Goal: Complete application form

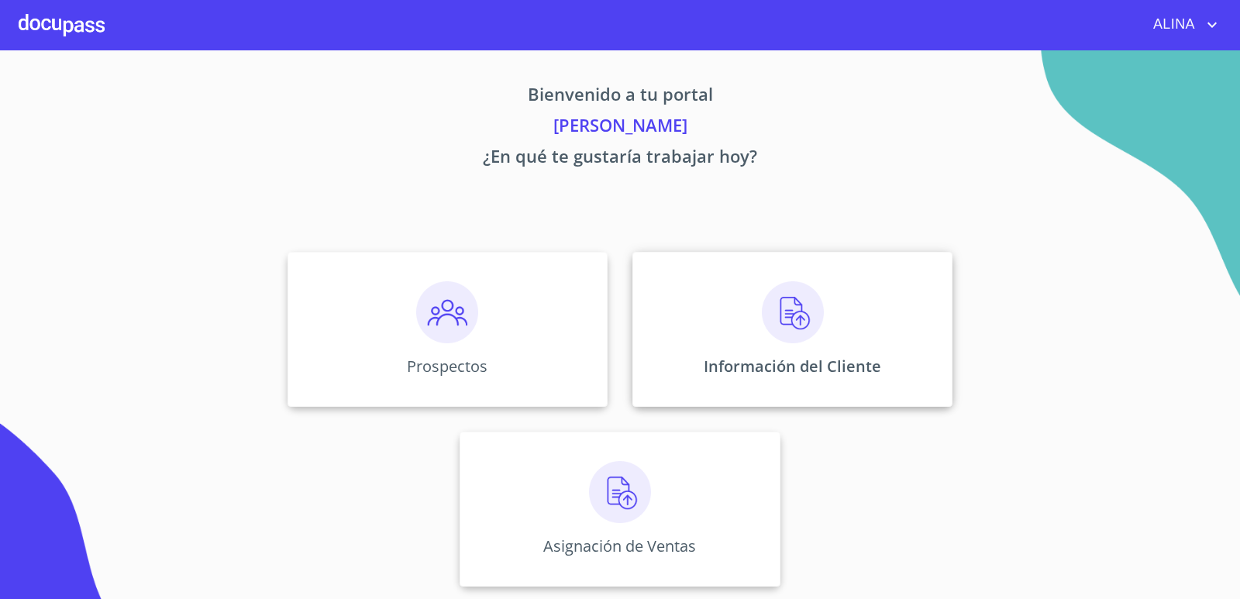
click at [728, 287] on div "Información del Cliente" at bounding box center [793, 329] width 320 height 155
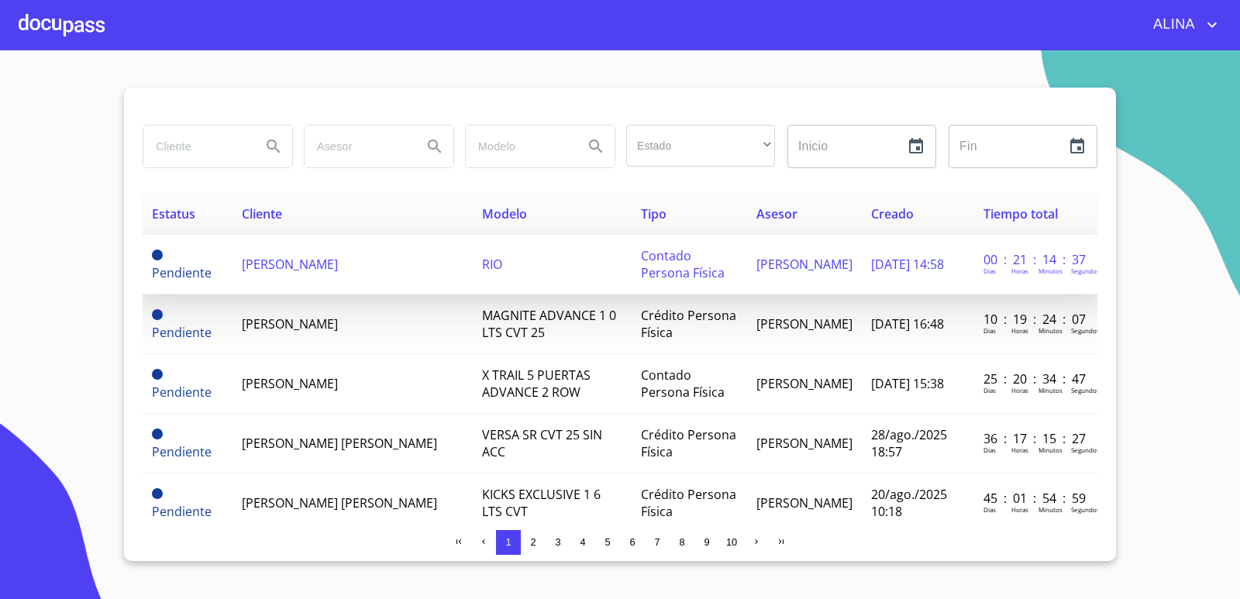
click at [314, 267] on td "[PERSON_NAME]" at bounding box center [353, 265] width 240 height 60
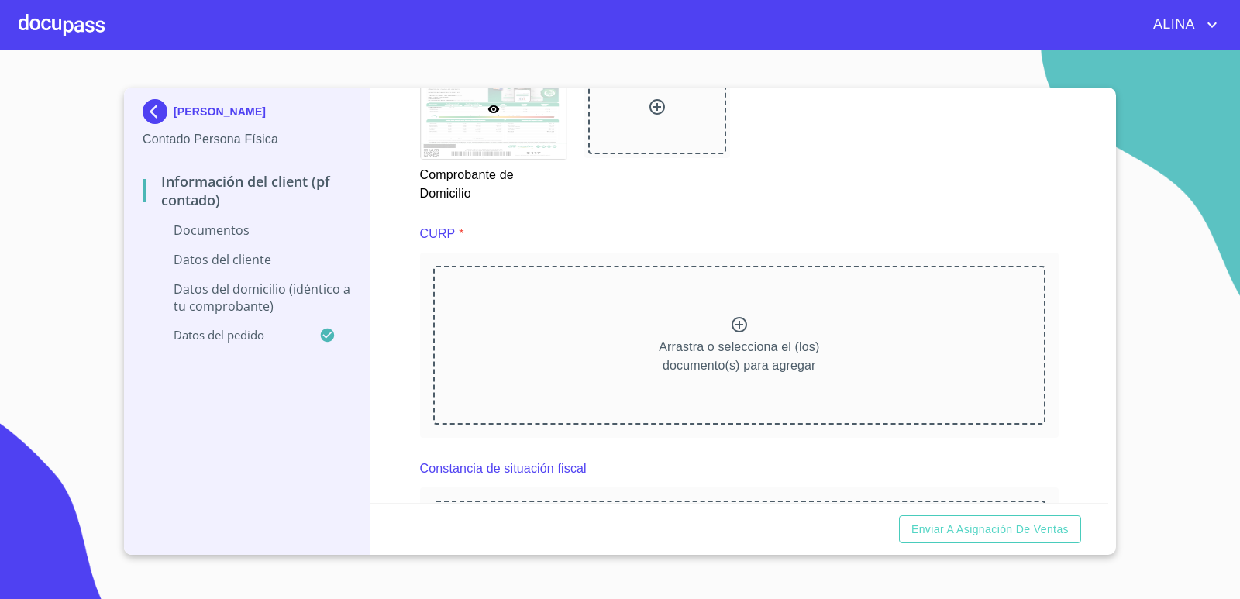
scroll to position [1395, 0]
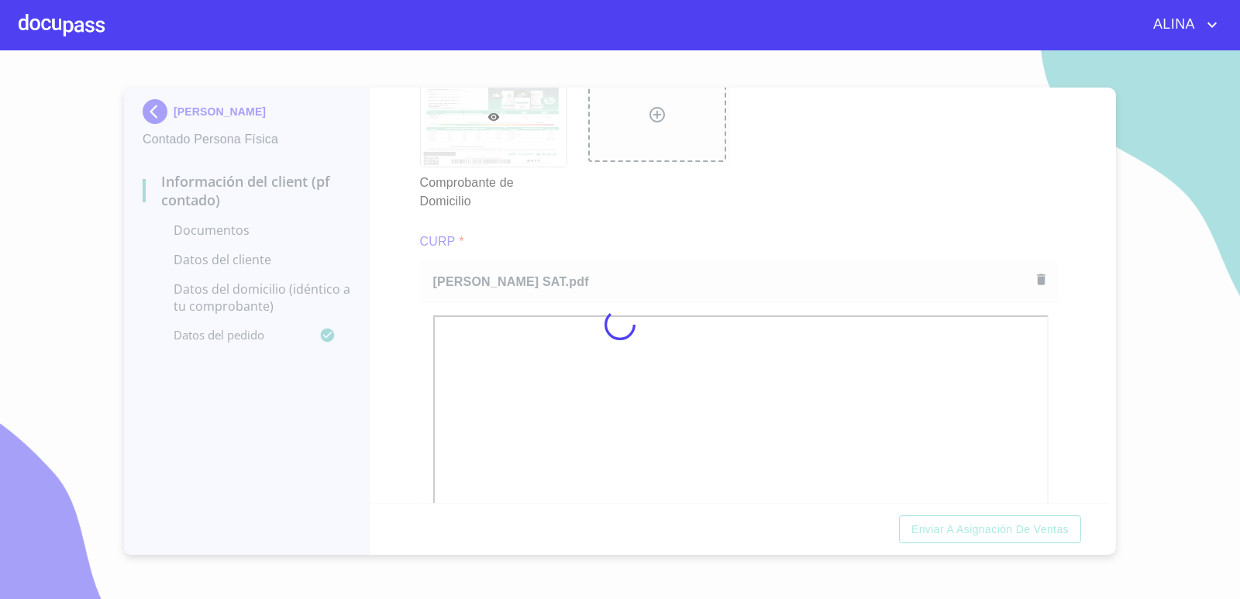
click at [829, 209] on div at bounding box center [620, 324] width 1240 height 549
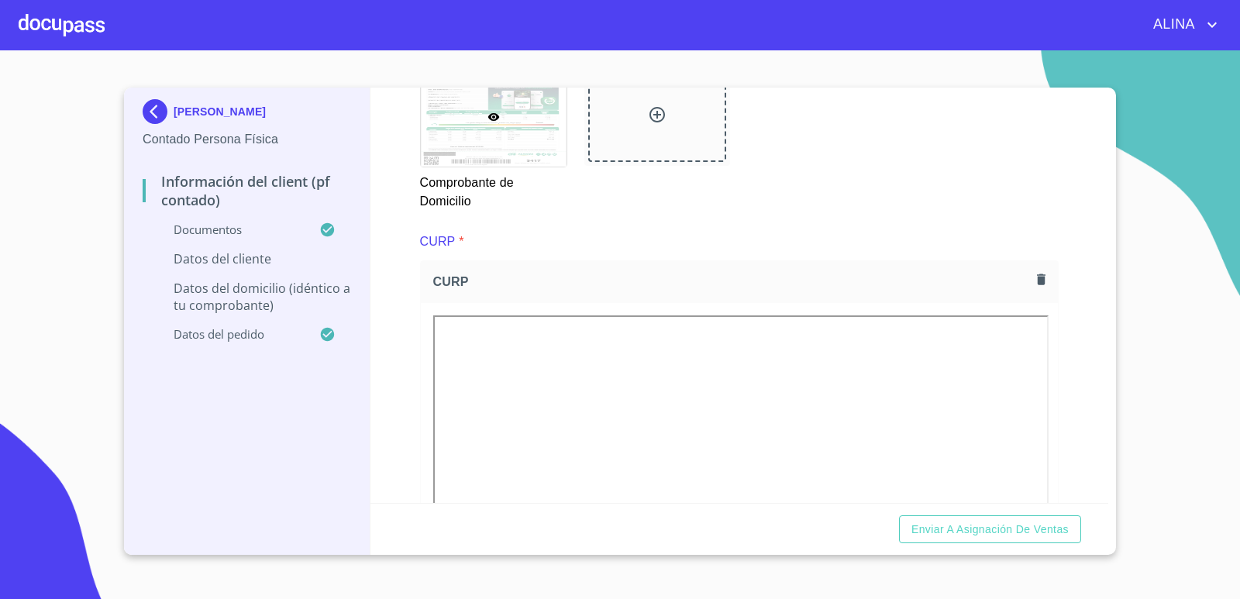
scroll to position [1473, 0]
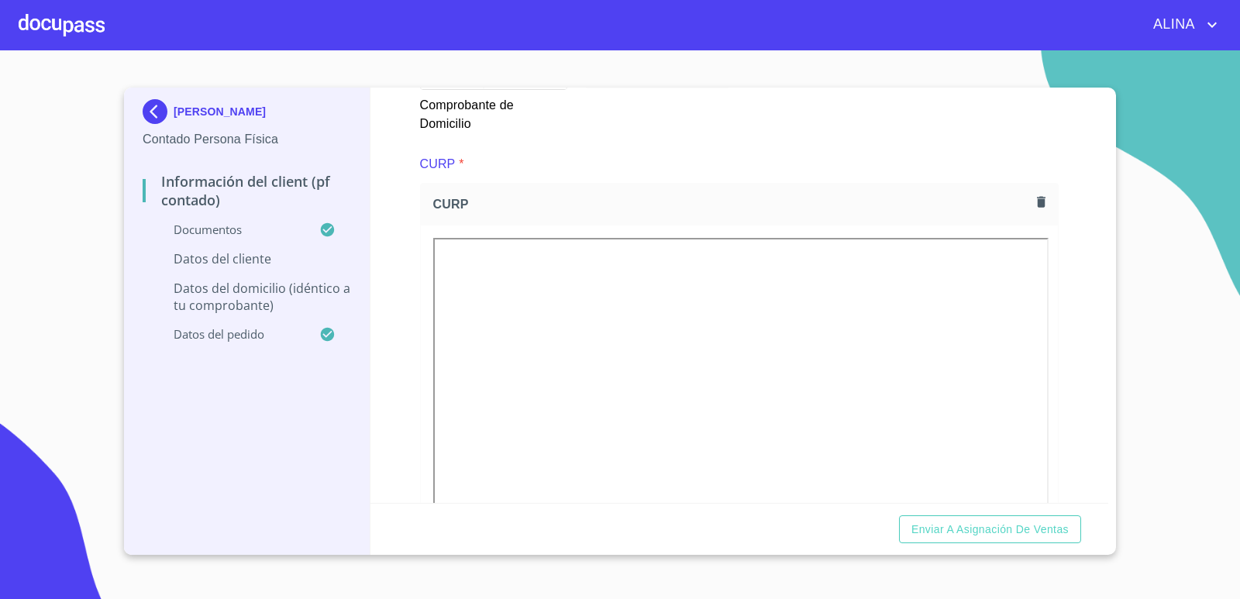
click at [1212, 137] on section "[PERSON_NAME] Contado Persona Física Información del Client (PF contado) Docume…" at bounding box center [620, 324] width 1240 height 549
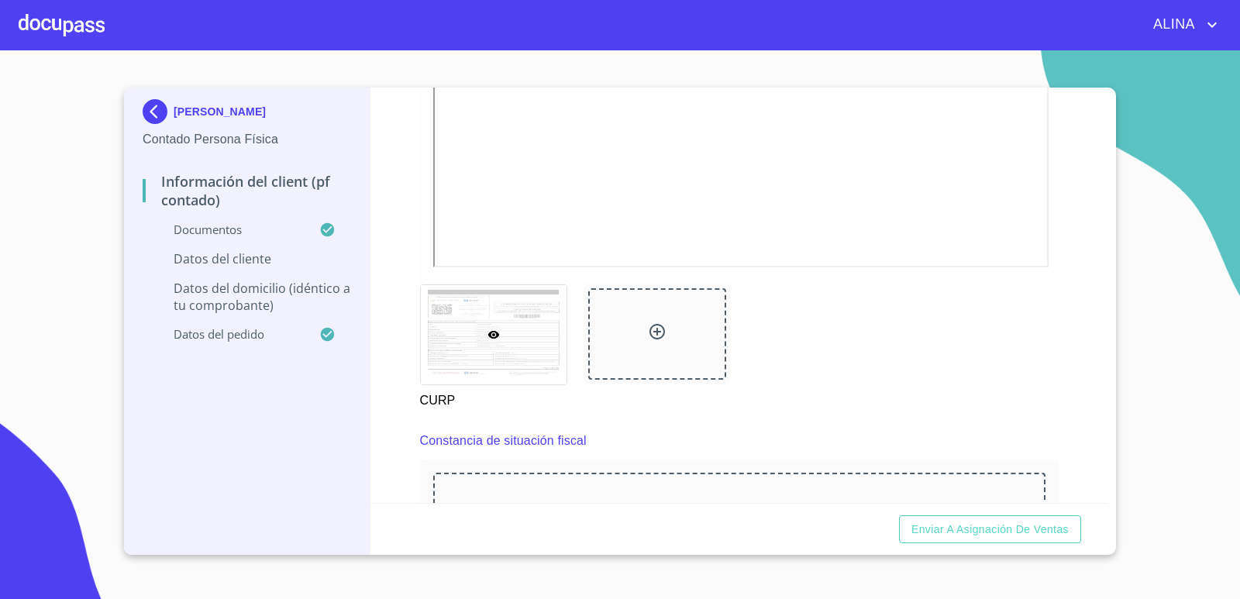
scroll to position [2170, 0]
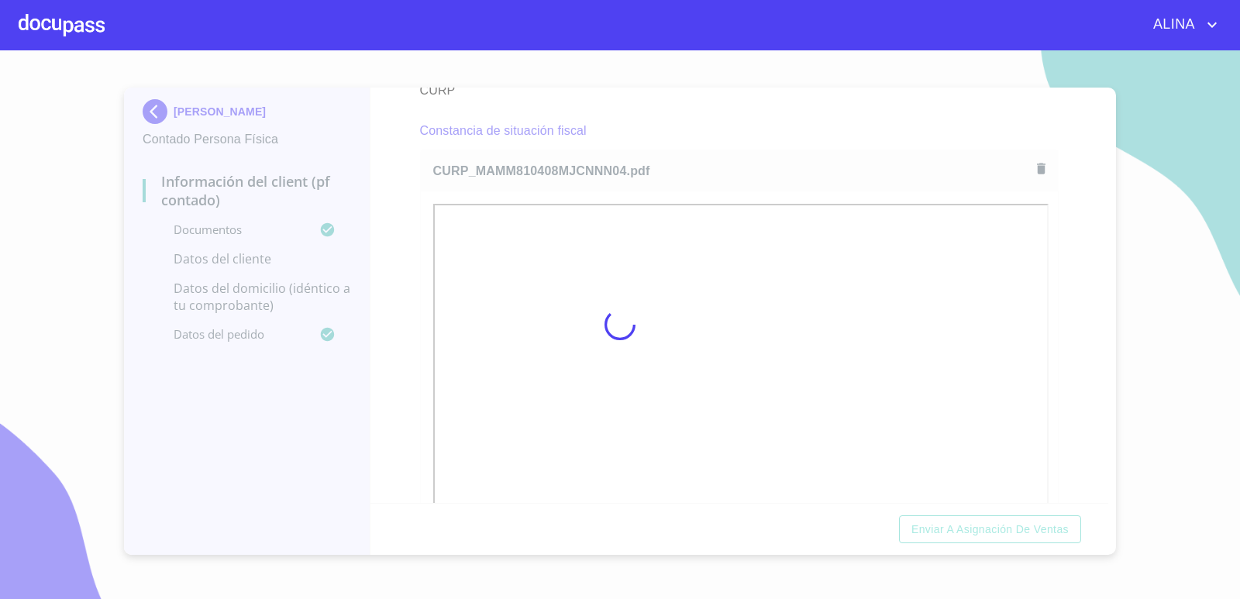
click at [730, 119] on div at bounding box center [620, 324] width 1240 height 549
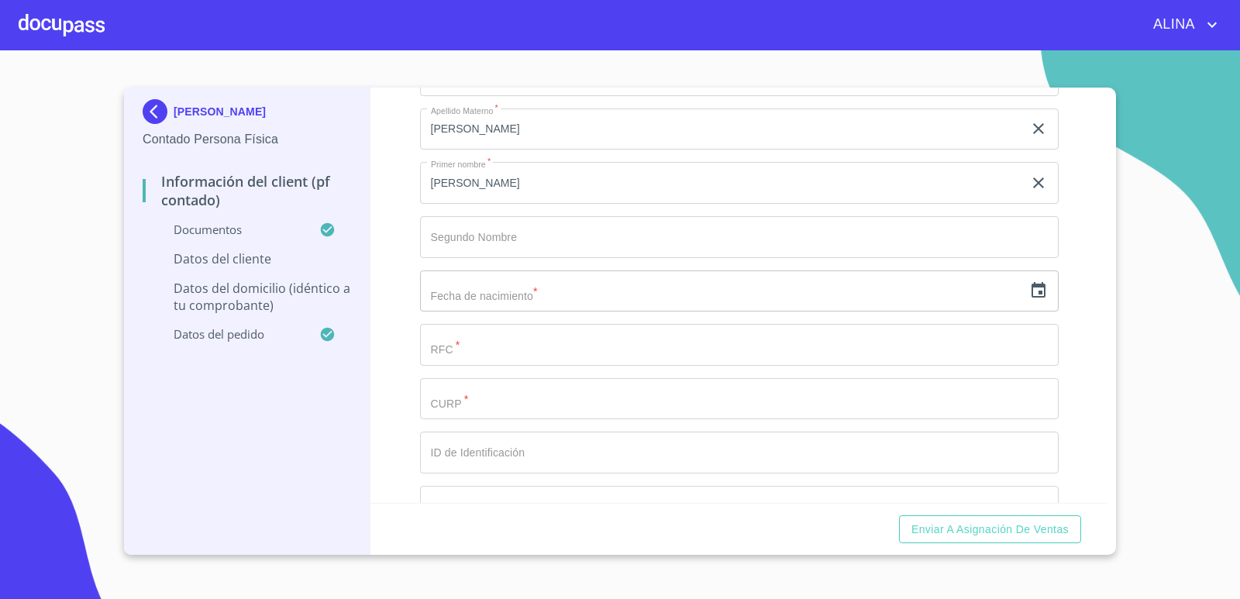
scroll to position [2946, 0]
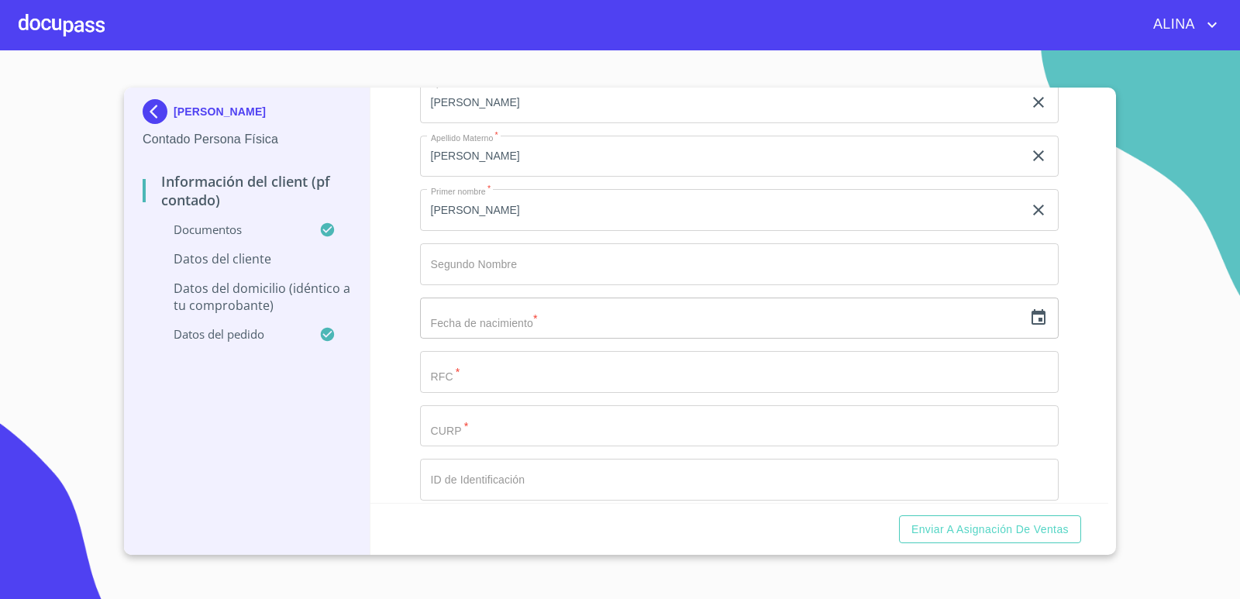
click at [504, 417] on input "Documento de identificación.   *" at bounding box center [740, 426] width 640 height 42
paste input "MAMM810408MJCNNN04"
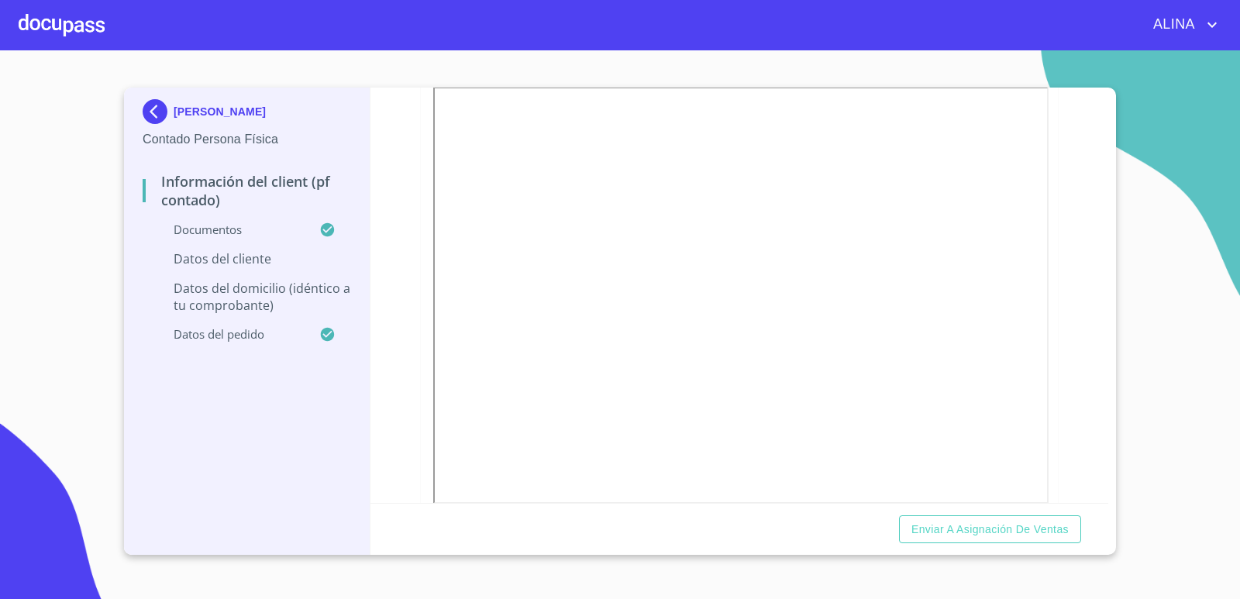
scroll to position [1550, 0]
type input "MAMM810408MJCNNN04"
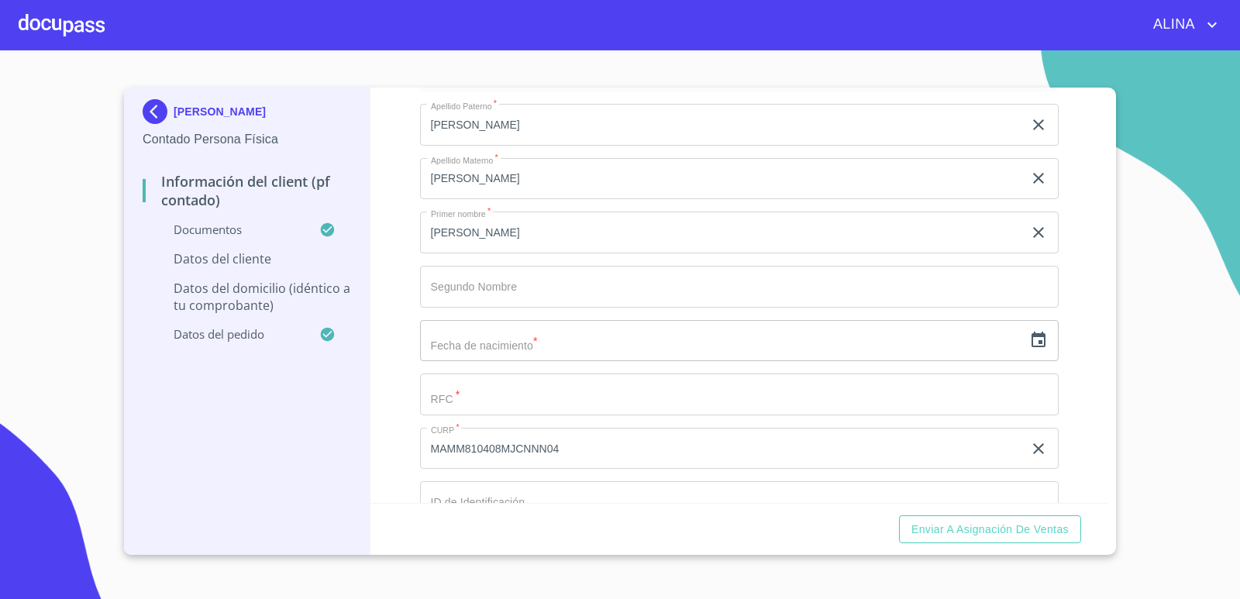
scroll to position [2946, 0]
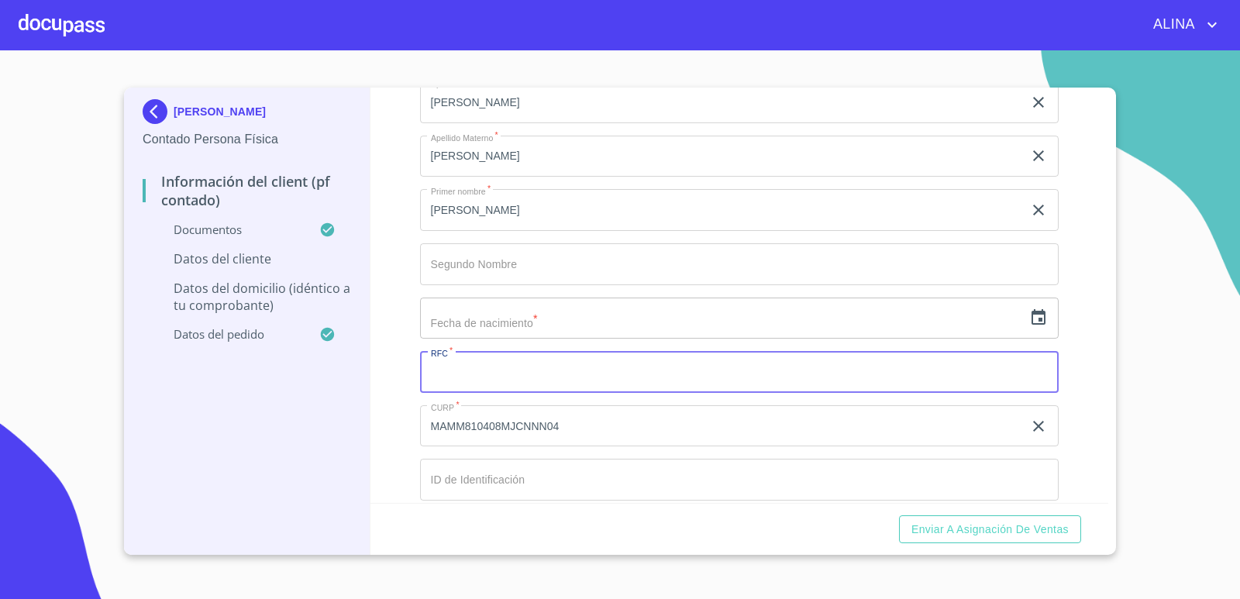
click at [503, 377] on input "Documento de identificación.   *" at bounding box center [740, 372] width 640 height 42
paste input "MAMM810408482"
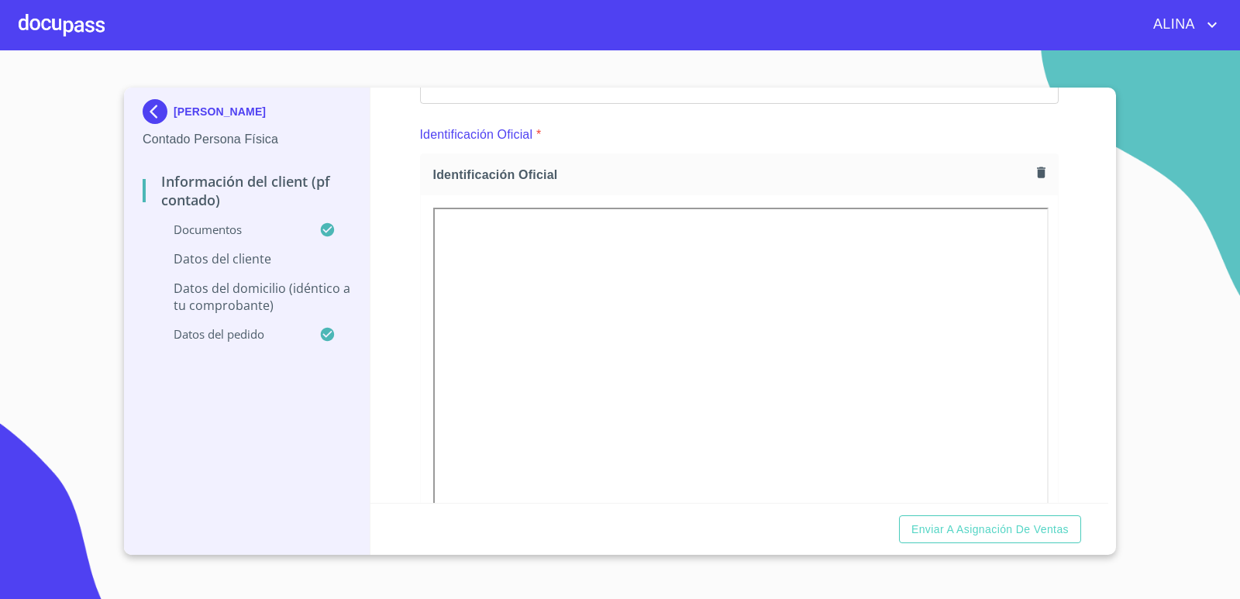
scroll to position [155, 0]
type input "MAMM810408482"
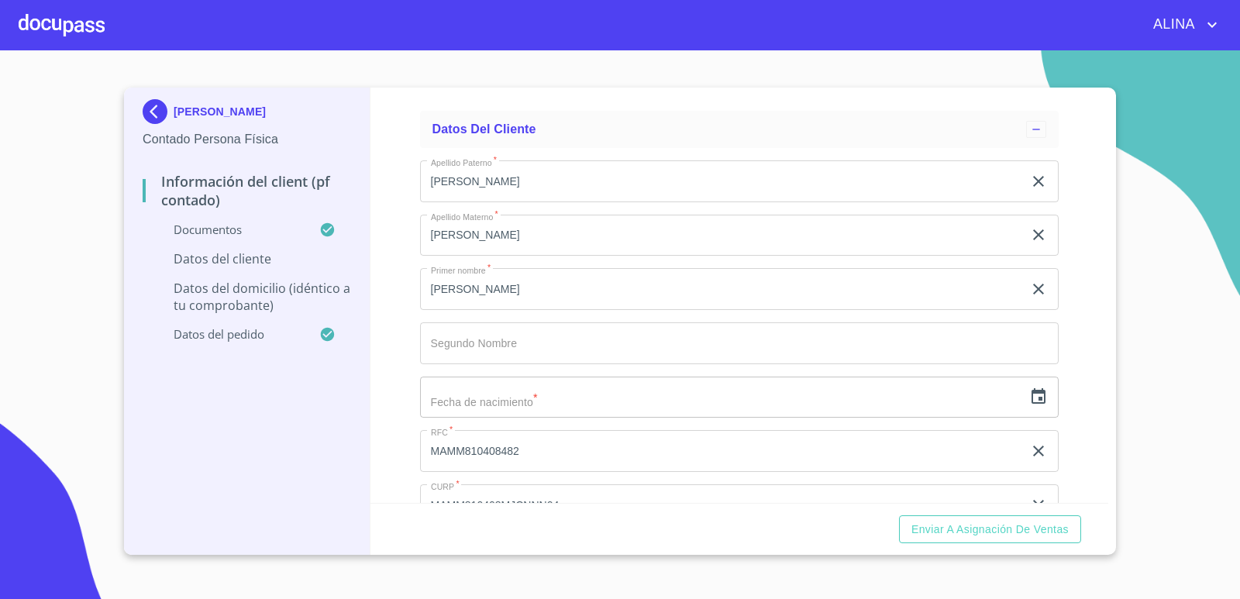
scroll to position [3178, 0]
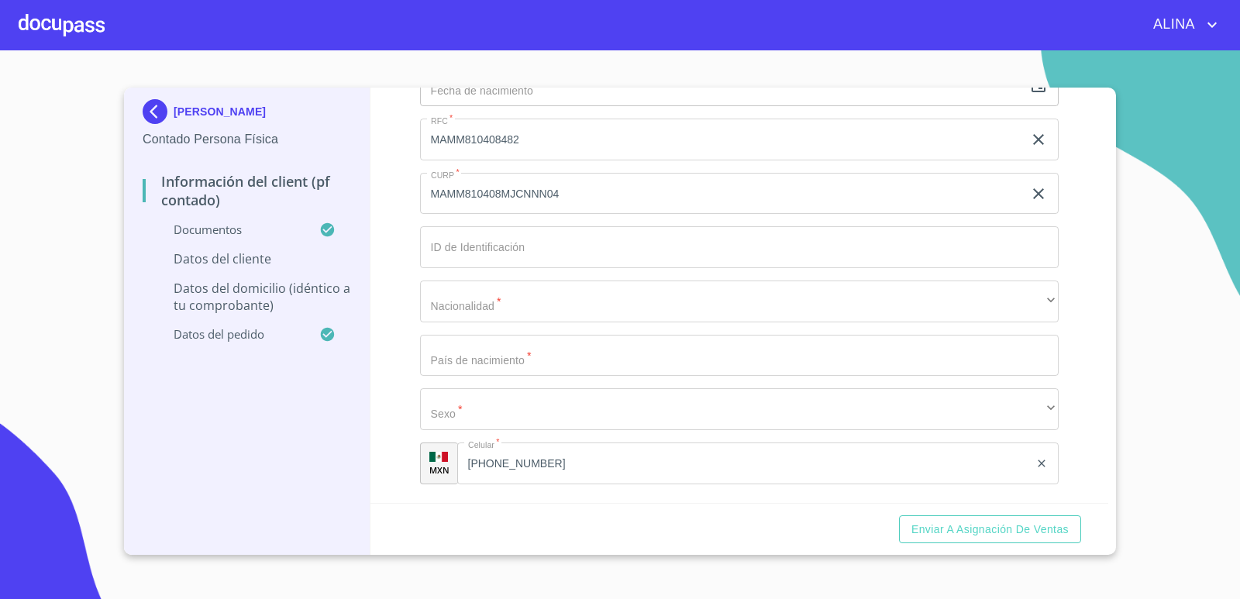
click at [551, 246] on input "Documento de identificación.   *" at bounding box center [740, 247] width 640 height 42
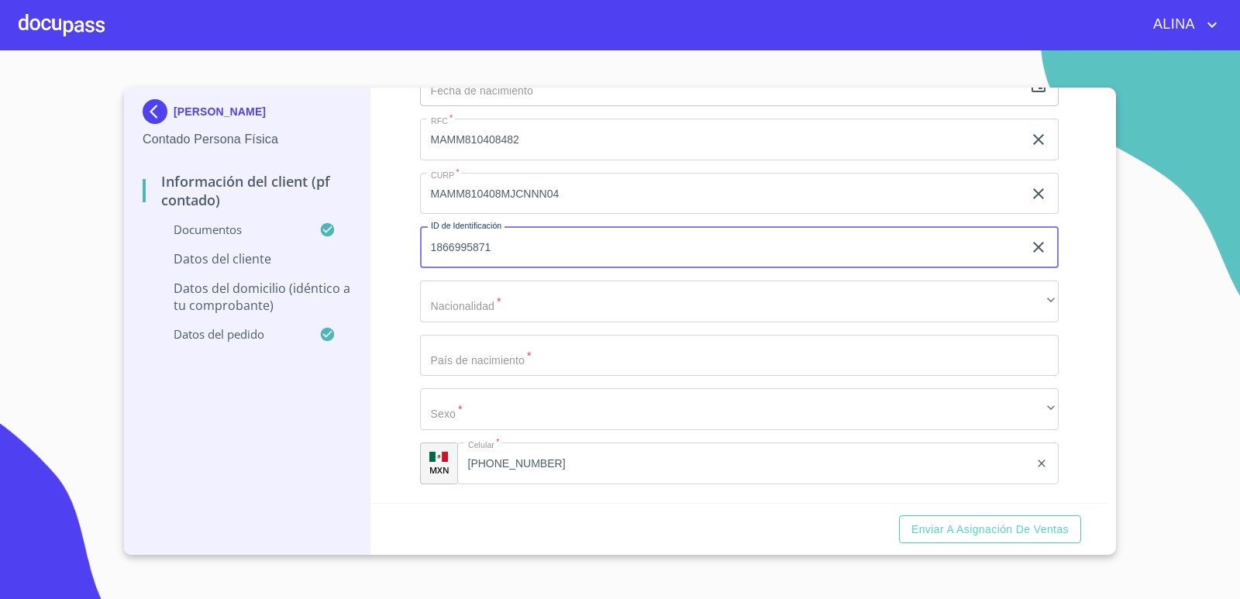
type input "1866995871"
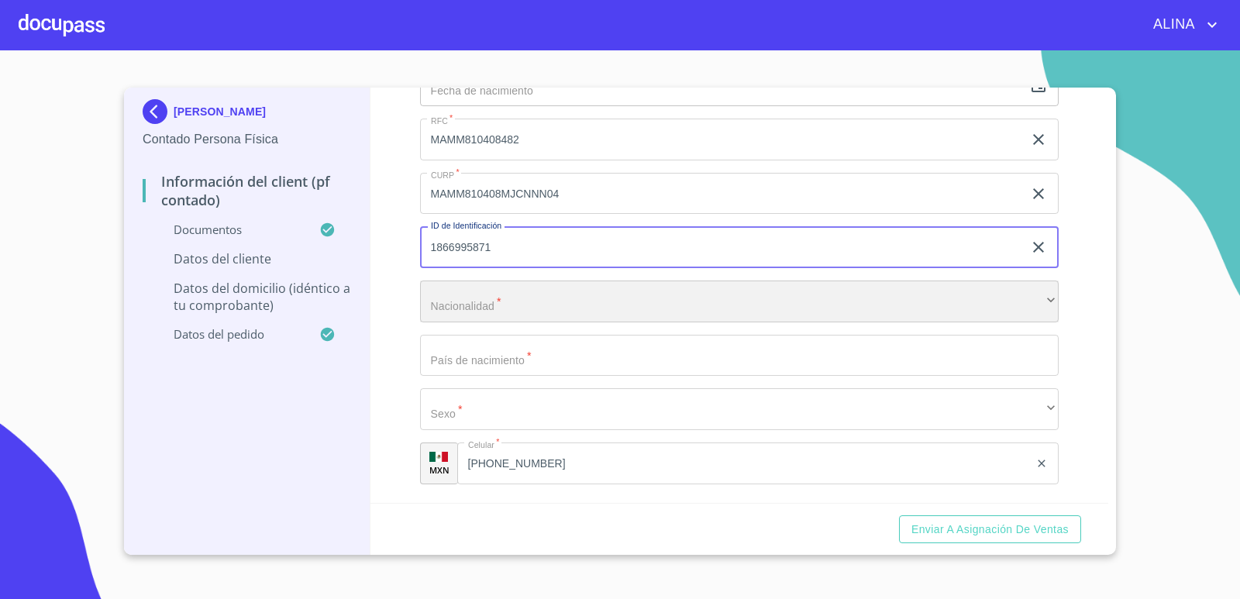
click at [530, 302] on div "​" at bounding box center [740, 302] width 640 height 42
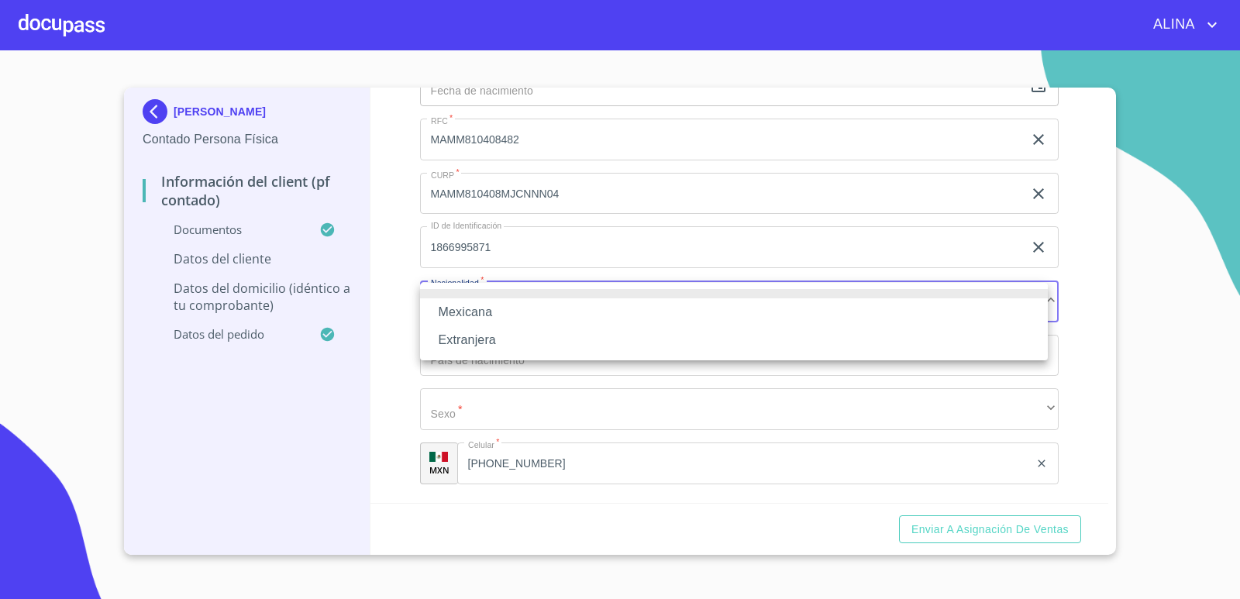
click at [466, 310] on li "Mexicana" at bounding box center [734, 312] width 628 height 28
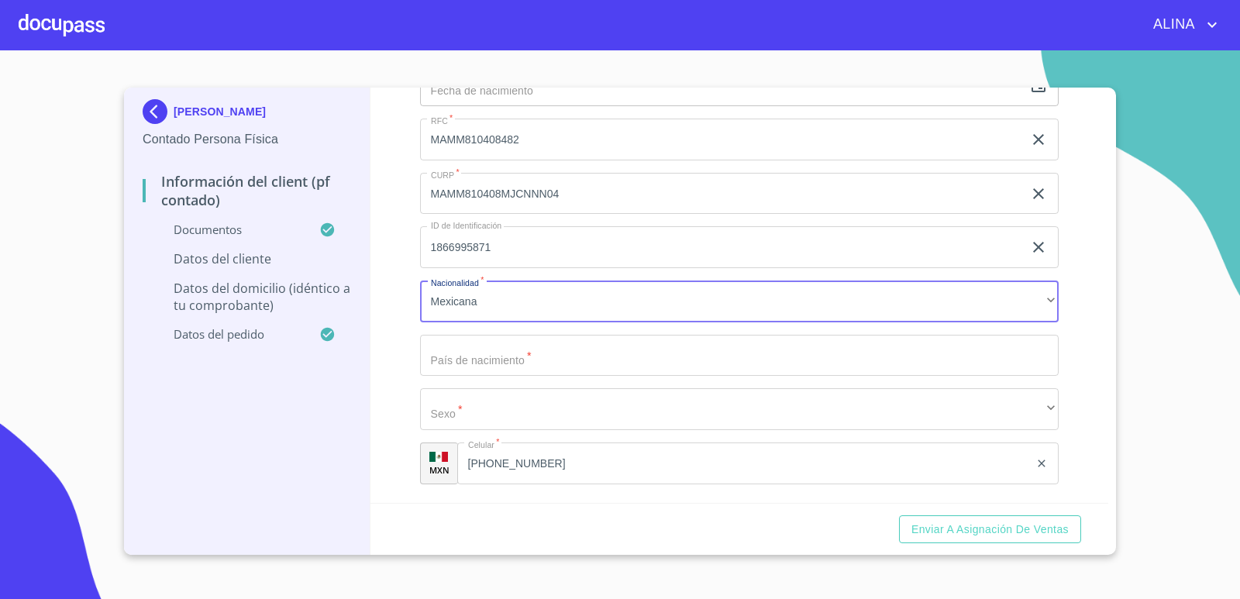
click at [505, 353] on input "Documento de identificación.   *" at bounding box center [740, 356] width 640 height 42
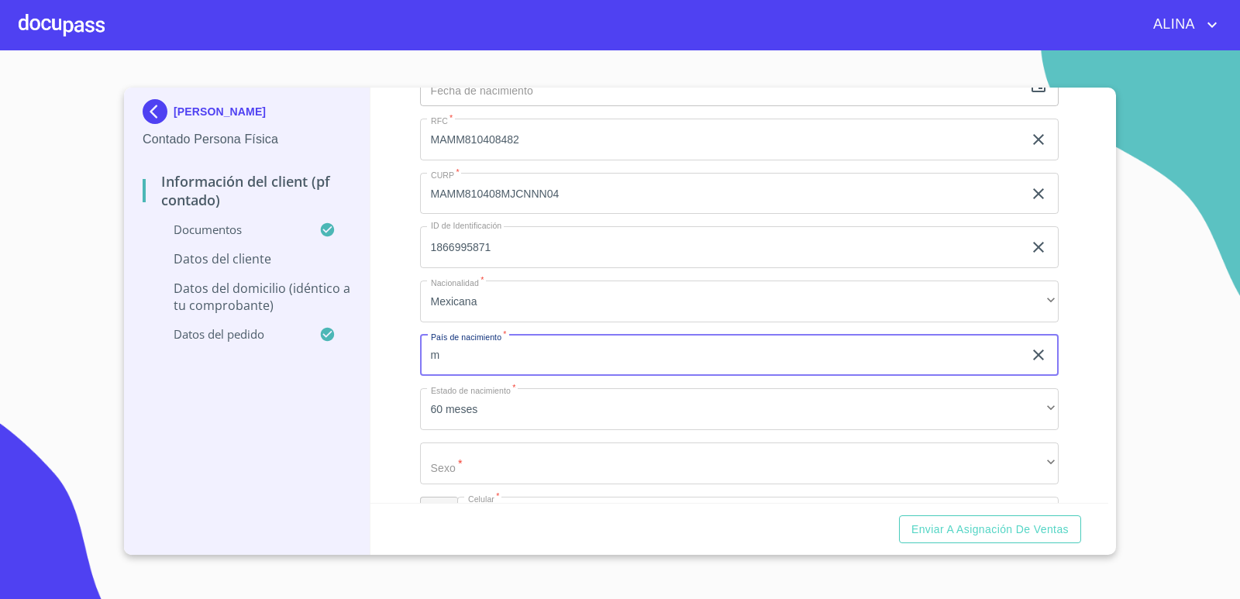
type input "[GEOGRAPHIC_DATA]"
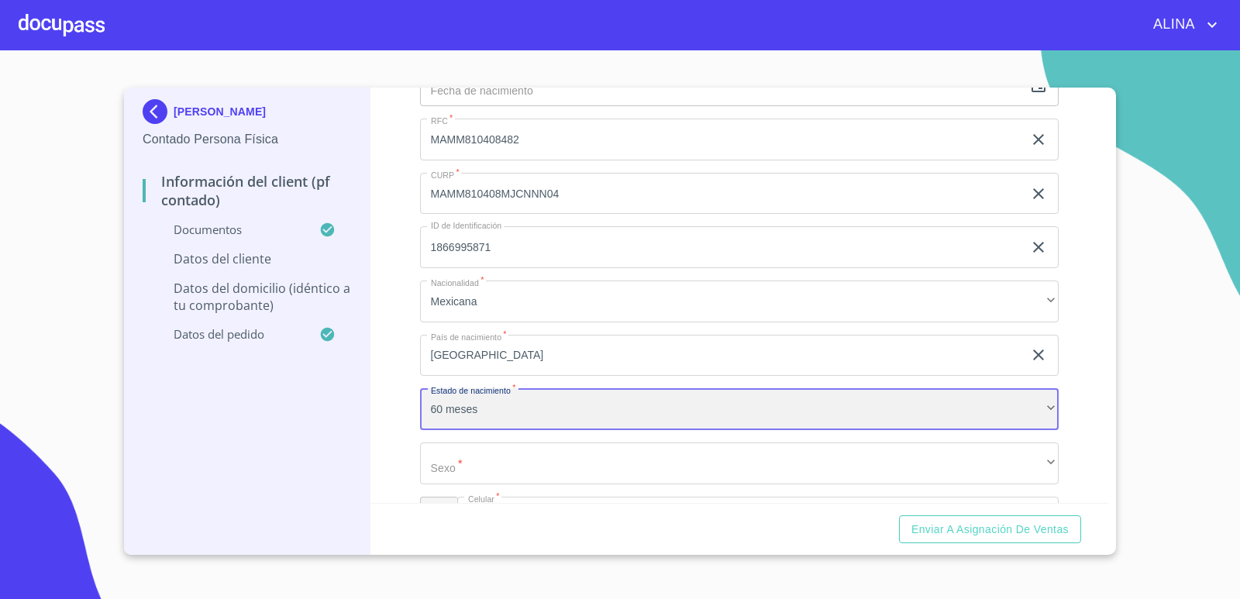
click at [509, 410] on div "60 meses" at bounding box center [740, 409] width 640 height 42
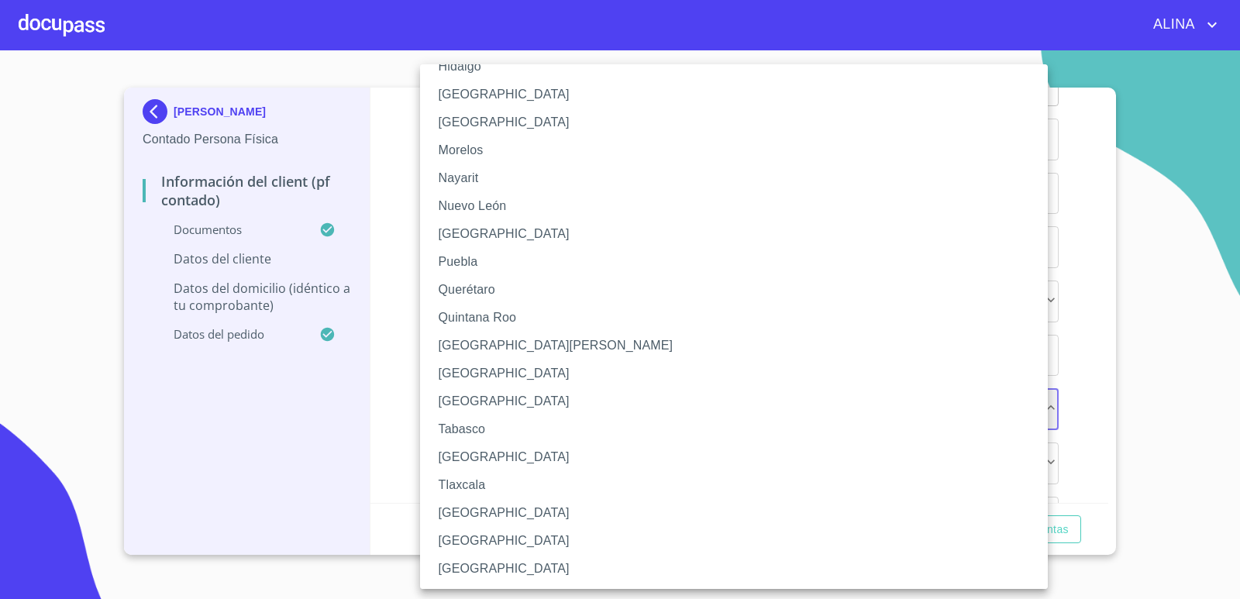
scroll to position [389, 0]
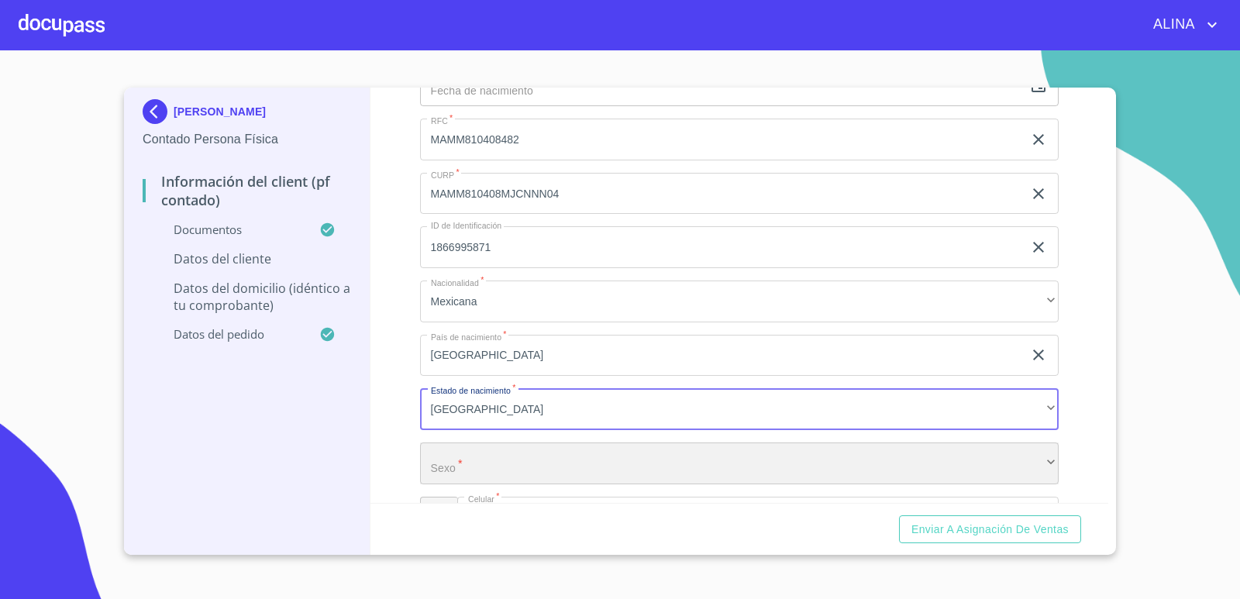
click at [509, 443] on div "​" at bounding box center [740, 464] width 640 height 42
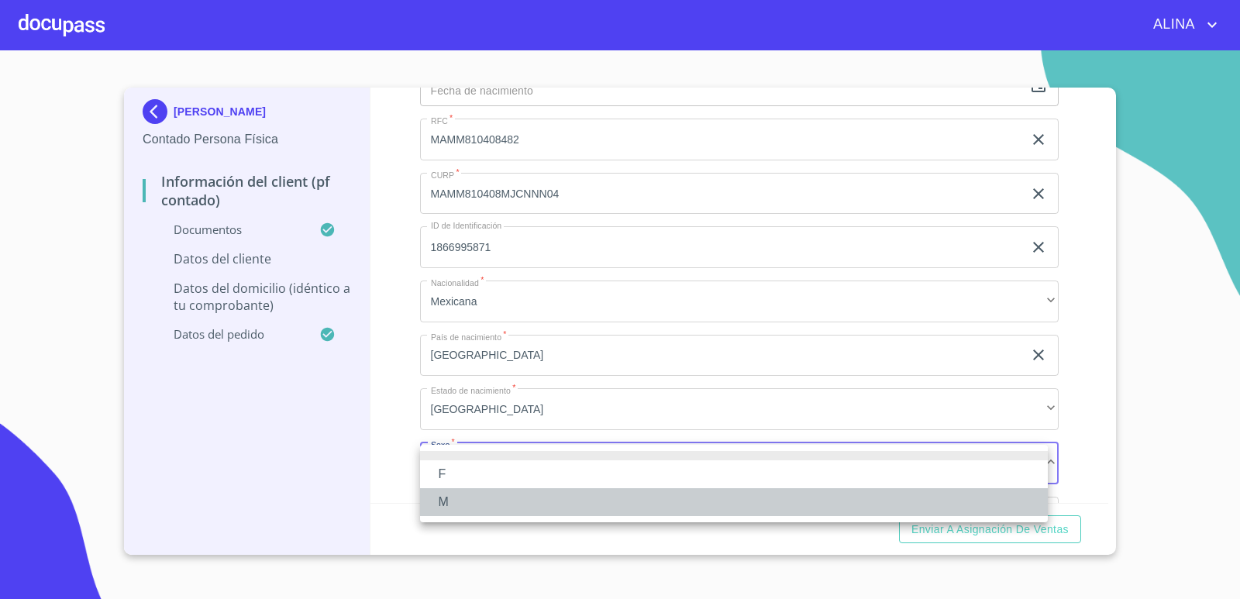
click at [446, 498] on li "M" at bounding box center [734, 502] width 628 height 28
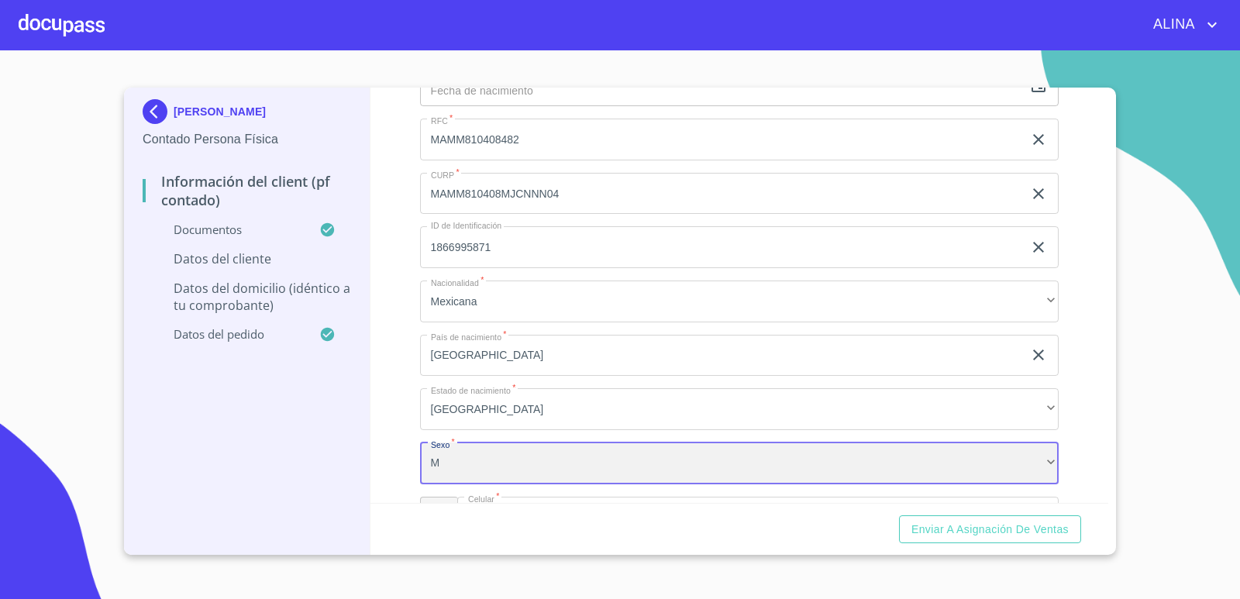
click at [478, 469] on div "M" at bounding box center [740, 464] width 640 height 42
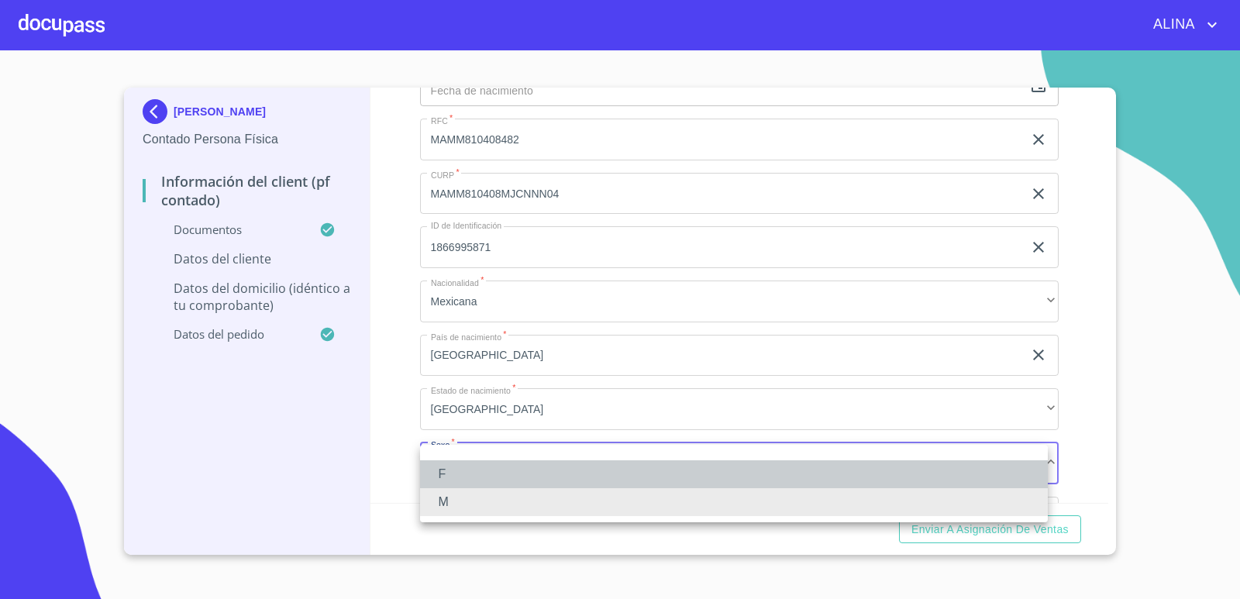
click at [456, 472] on li "F" at bounding box center [734, 474] width 628 height 28
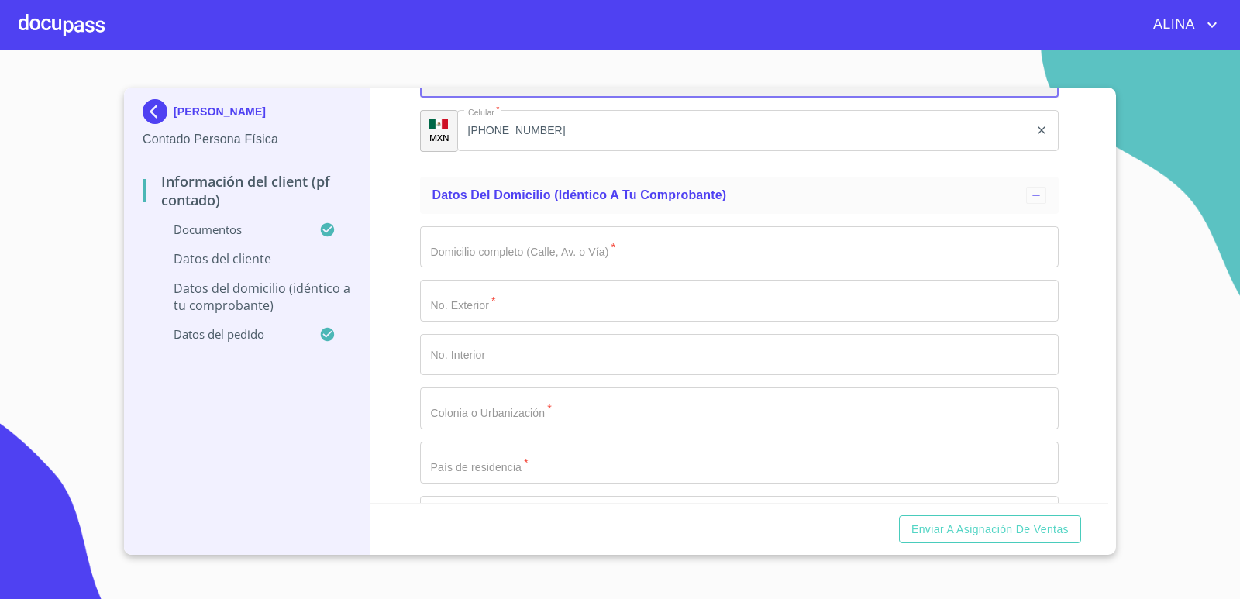
scroll to position [3566, 0]
click at [546, 253] on input "Documento de identificación.   *" at bounding box center [740, 247] width 640 height 42
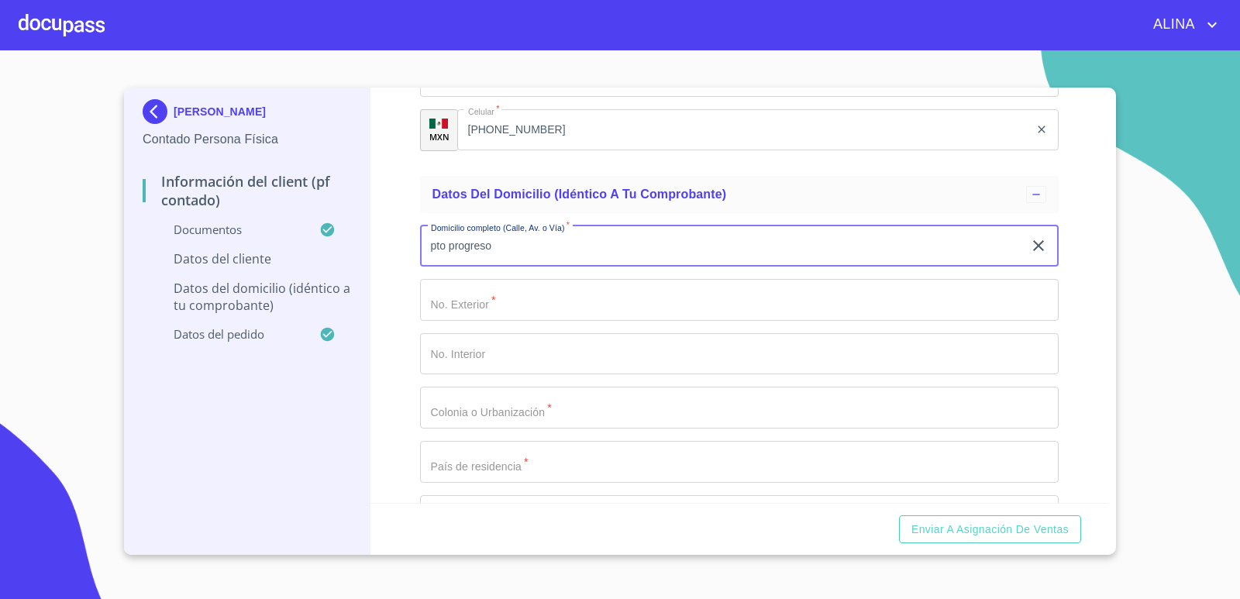
type input "pto progreso"
click at [517, 298] on input "Documento de identificación.   *" at bounding box center [740, 300] width 640 height 42
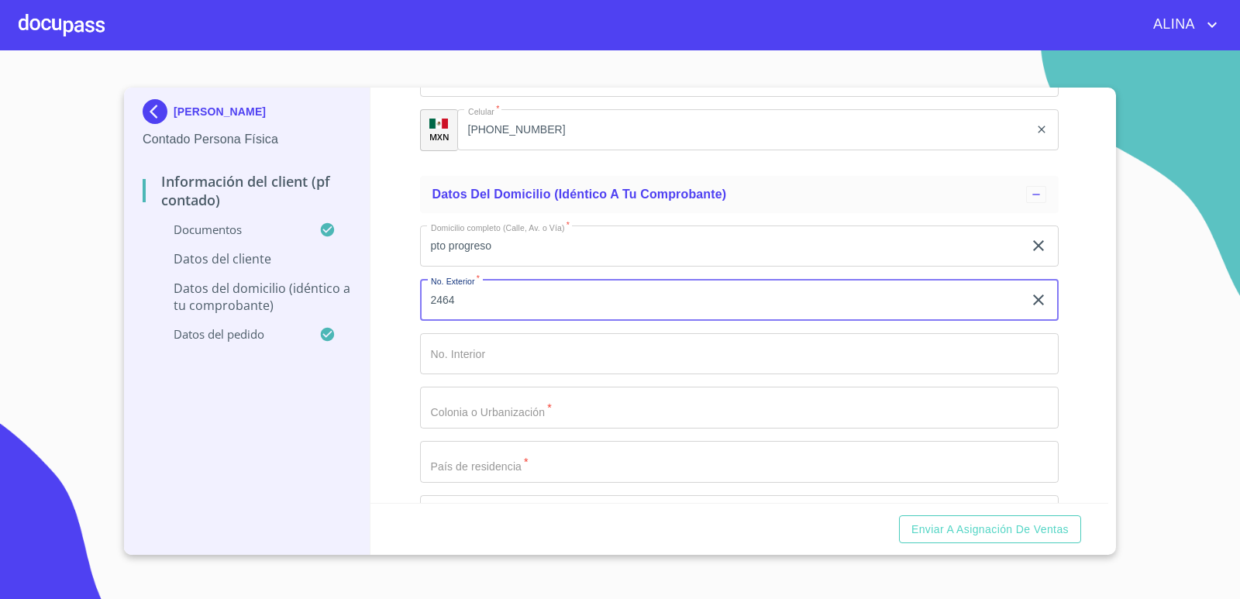
type input "2464"
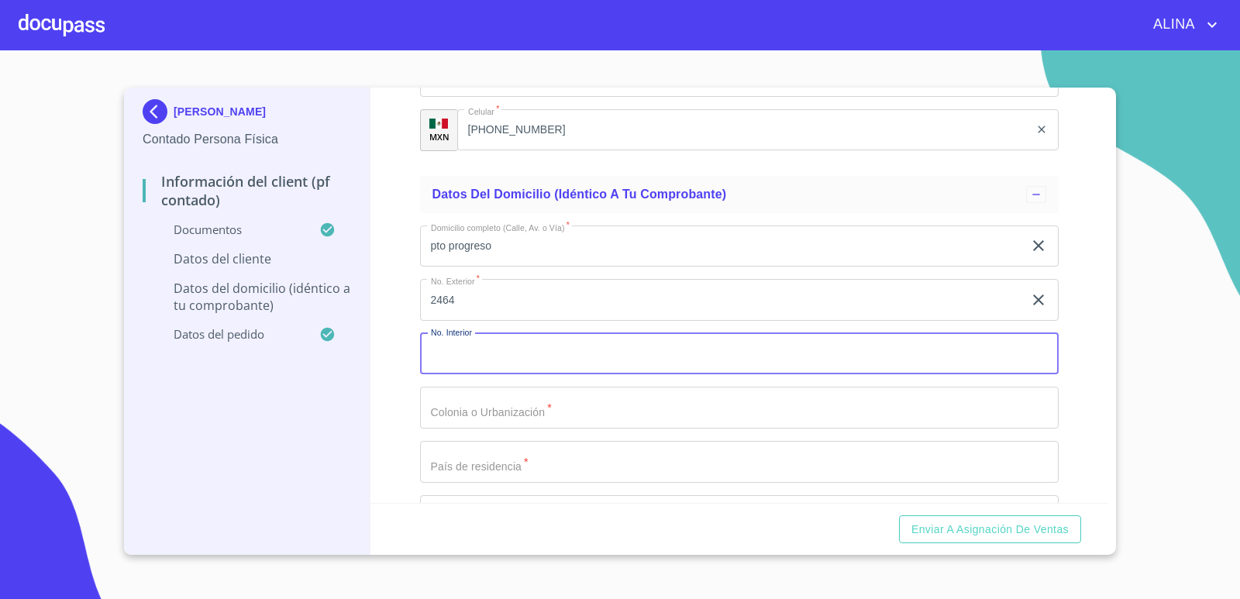
click at [507, 344] on input "Documento de identificación.   *" at bounding box center [740, 354] width 640 height 42
type input "a"
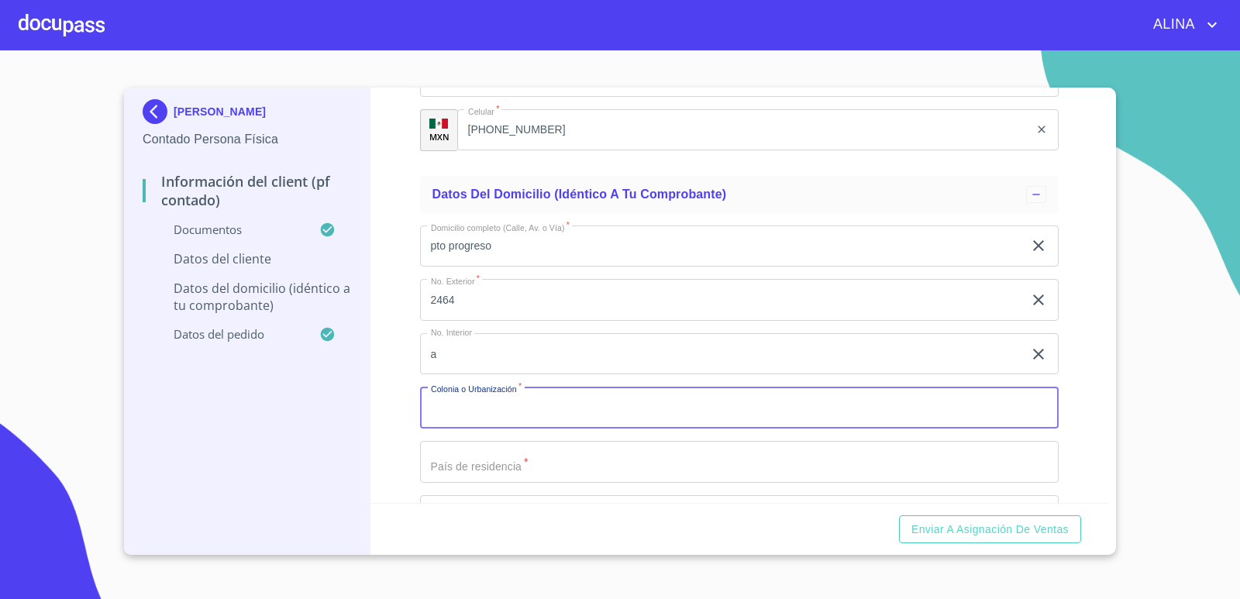
click at [490, 406] on input "Documento de identificación.   *" at bounding box center [740, 408] width 640 height 42
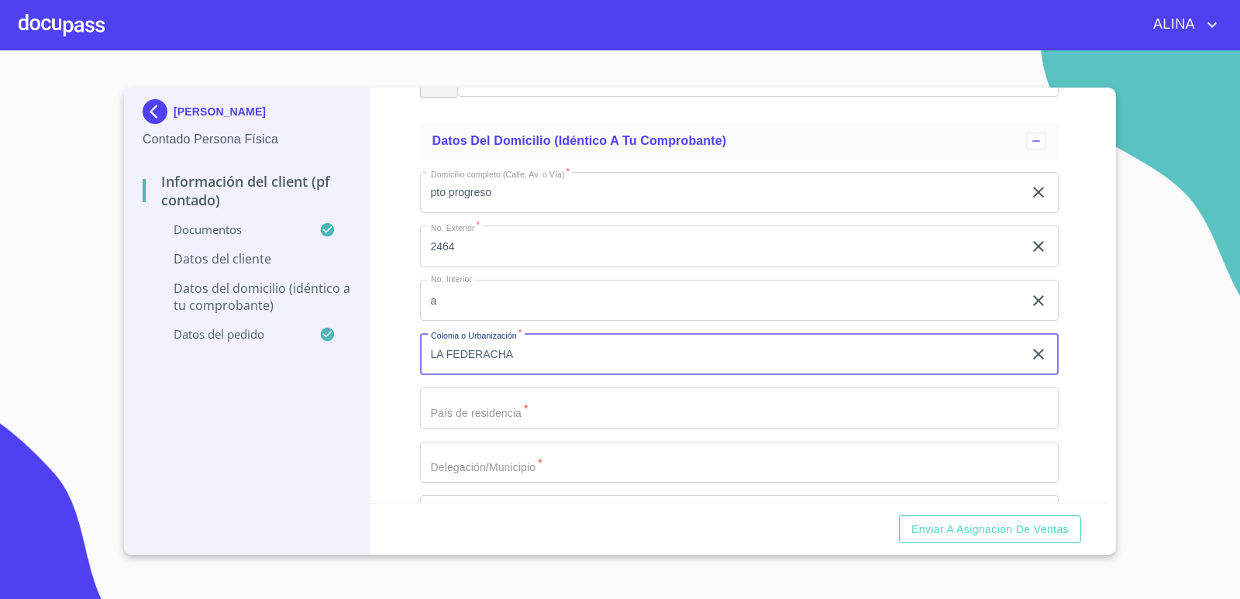
scroll to position [3643, 0]
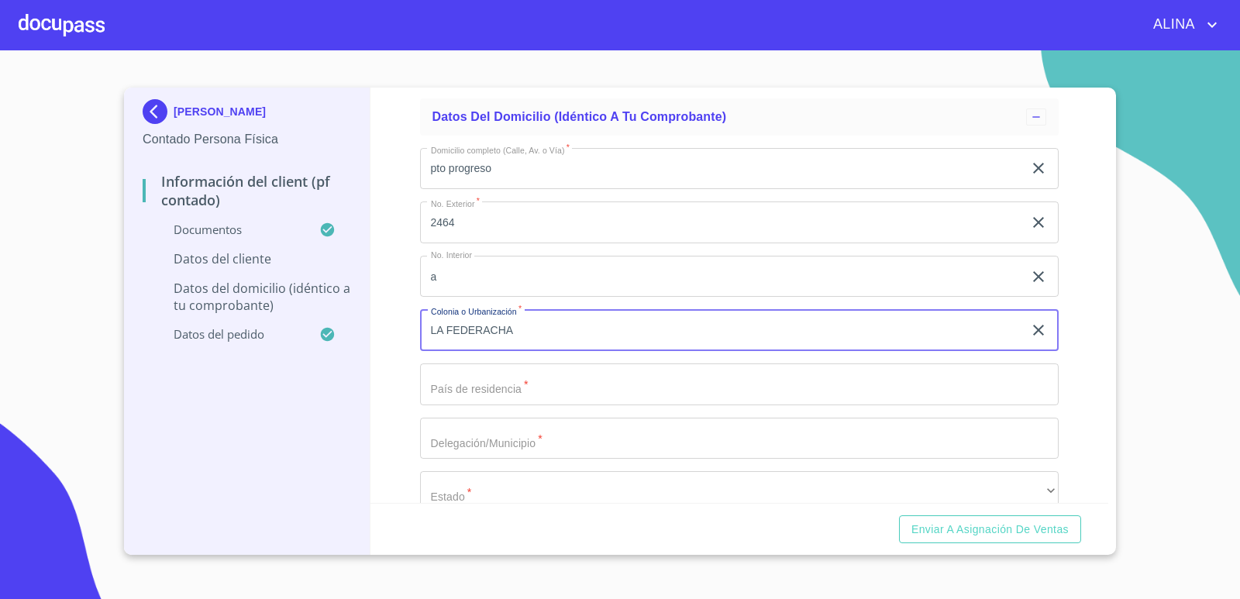
type input "LA FEDERACHA"
click at [512, 381] on input "Documento de identificación.   *" at bounding box center [740, 385] width 640 height 42
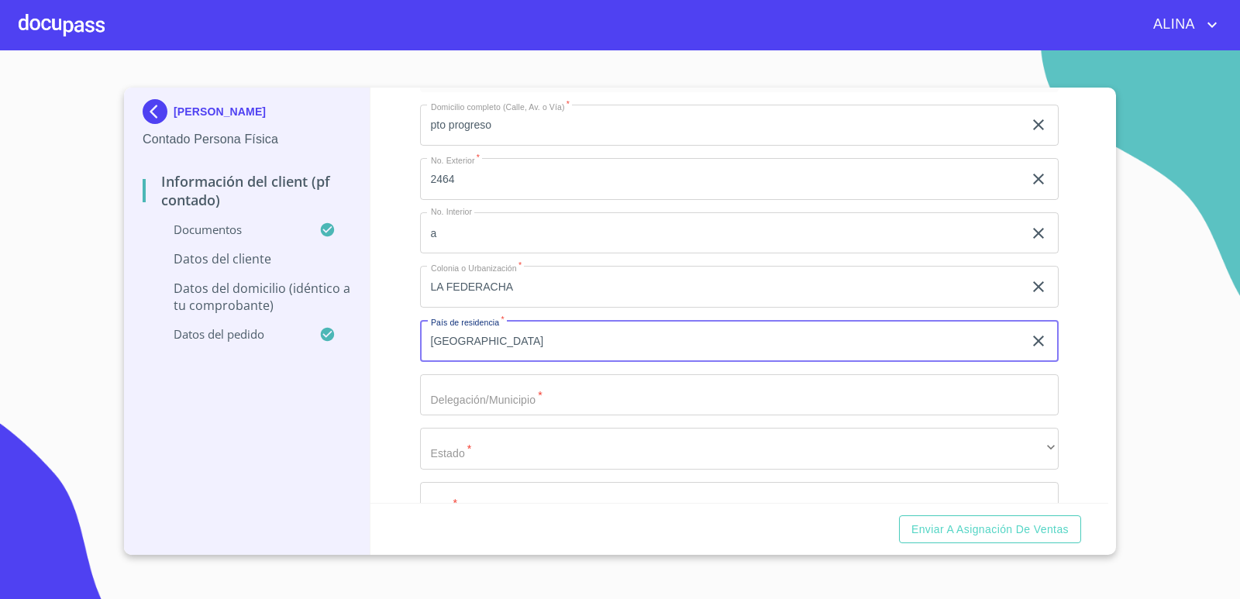
scroll to position [3721, 0]
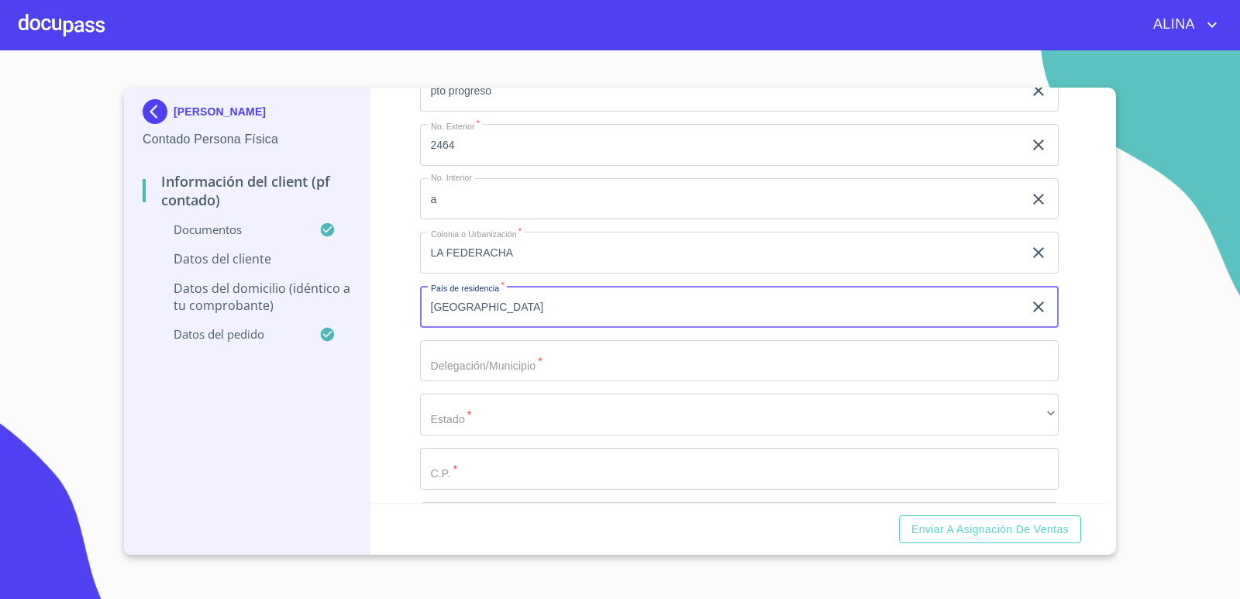
type input "[GEOGRAPHIC_DATA]"
click at [501, 367] on input "Documento de identificación.   *" at bounding box center [740, 361] width 640 height 42
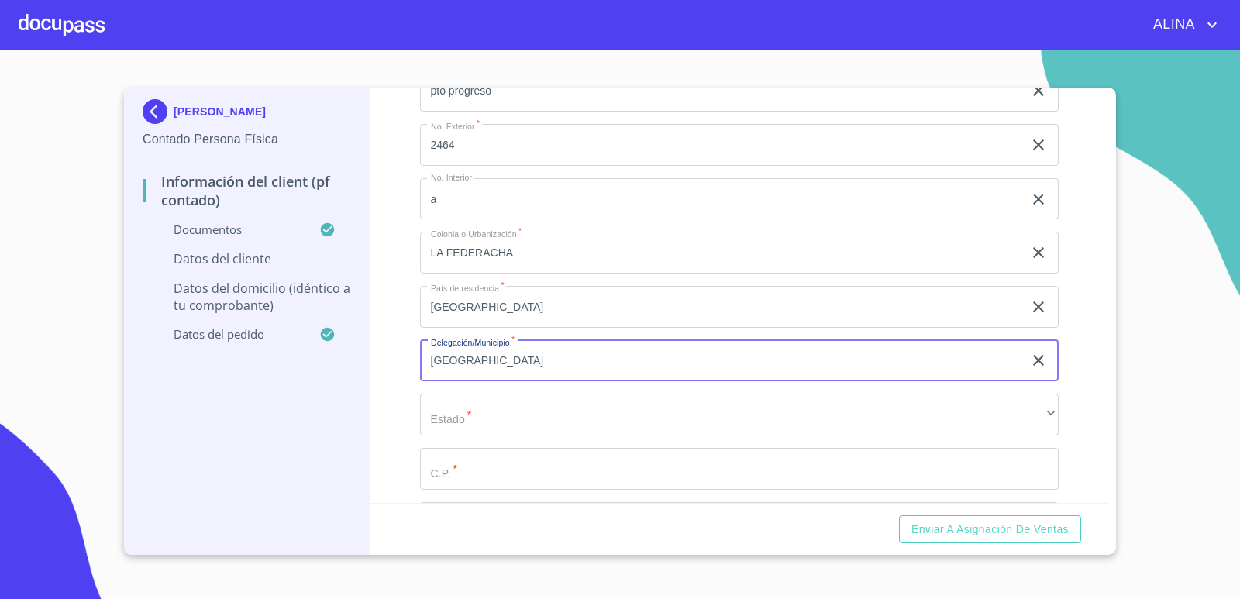
type input "[GEOGRAPHIC_DATA]"
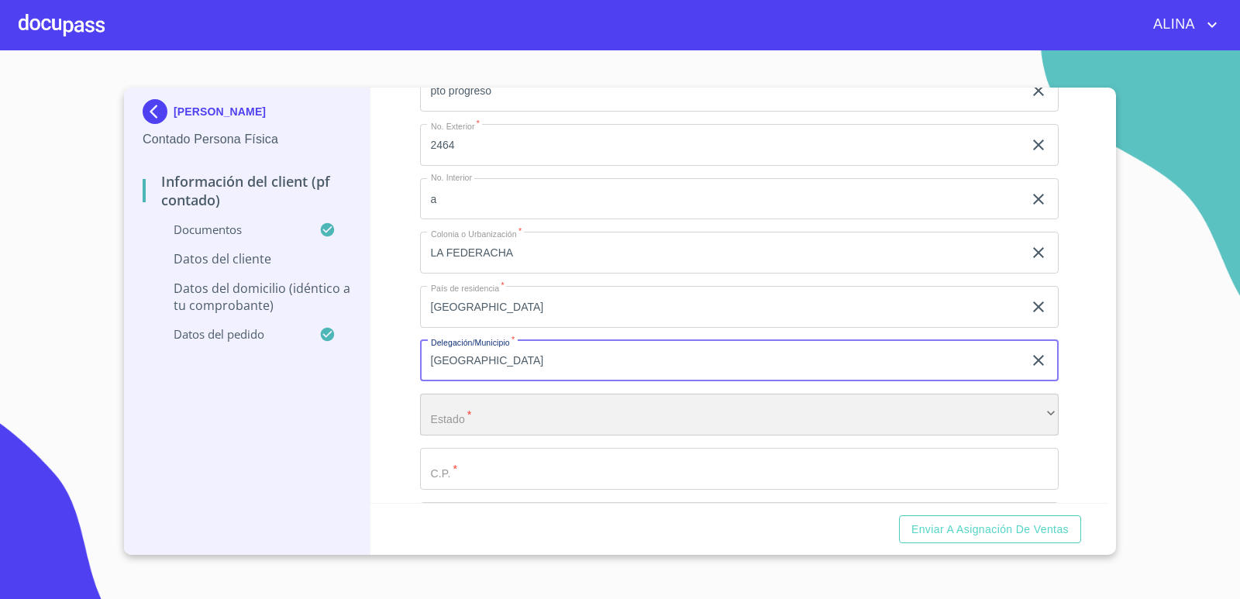
click at [501, 422] on div "​" at bounding box center [740, 415] width 640 height 42
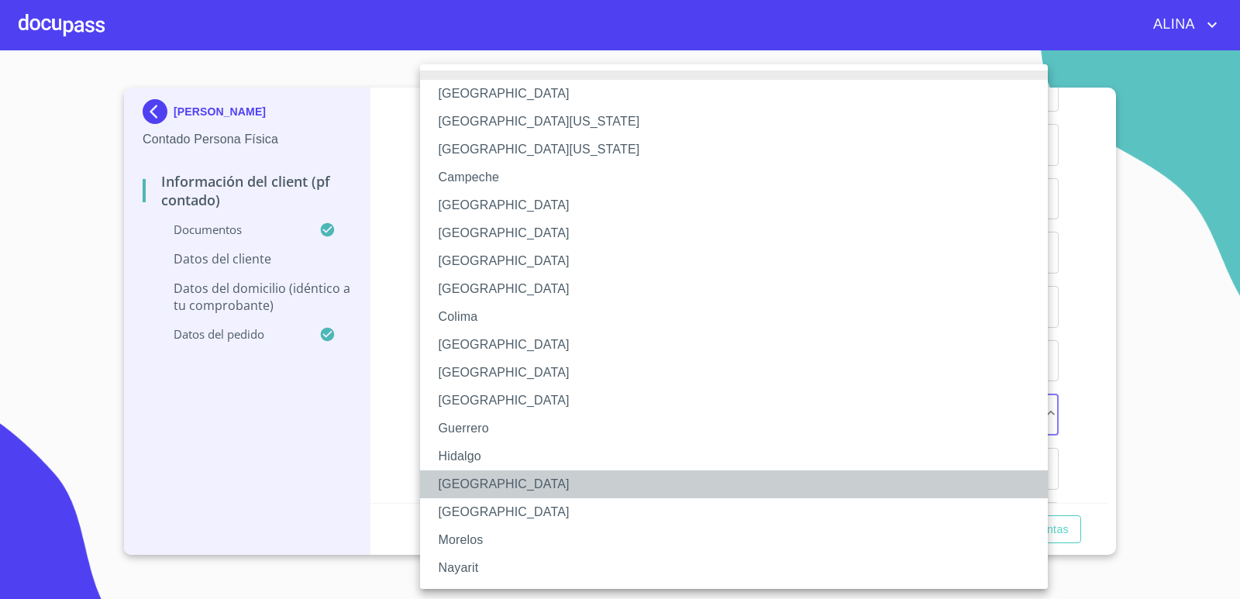
drag, startPoint x: 475, startPoint y: 490, endPoint x: 522, endPoint y: 441, distance: 68.0
click at [478, 485] on li "[GEOGRAPHIC_DATA]" at bounding box center [740, 485] width 640 height 28
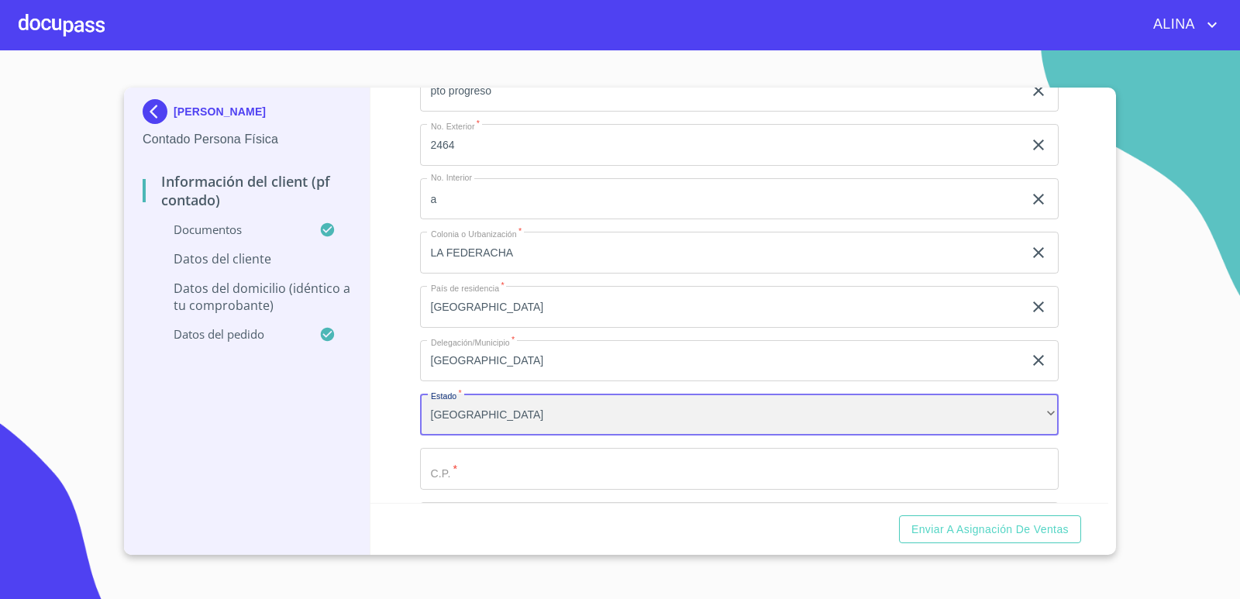
scroll to position [0, 0]
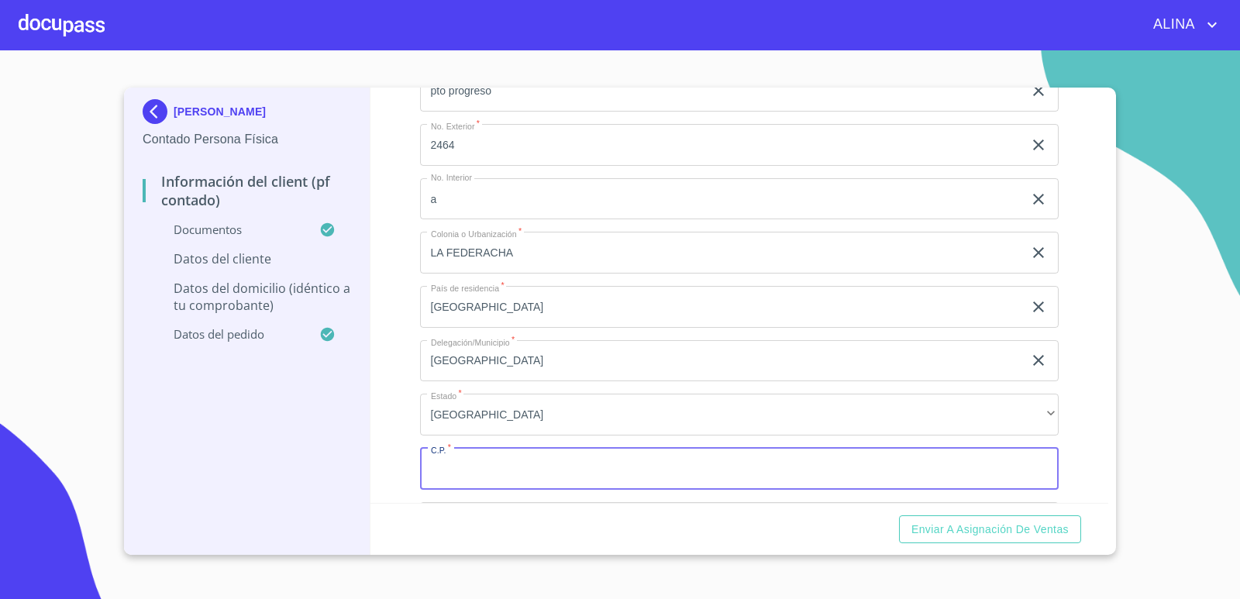
click at [500, 467] on input "Documento de identificación.   *" at bounding box center [740, 469] width 640 height 42
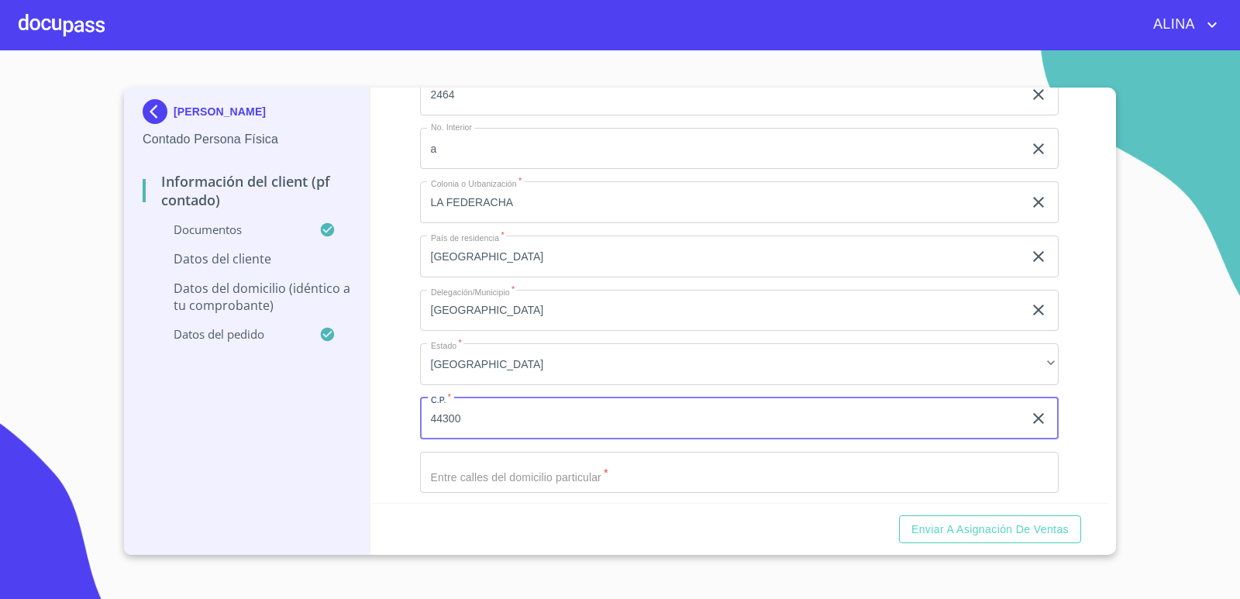
scroll to position [3953, 0]
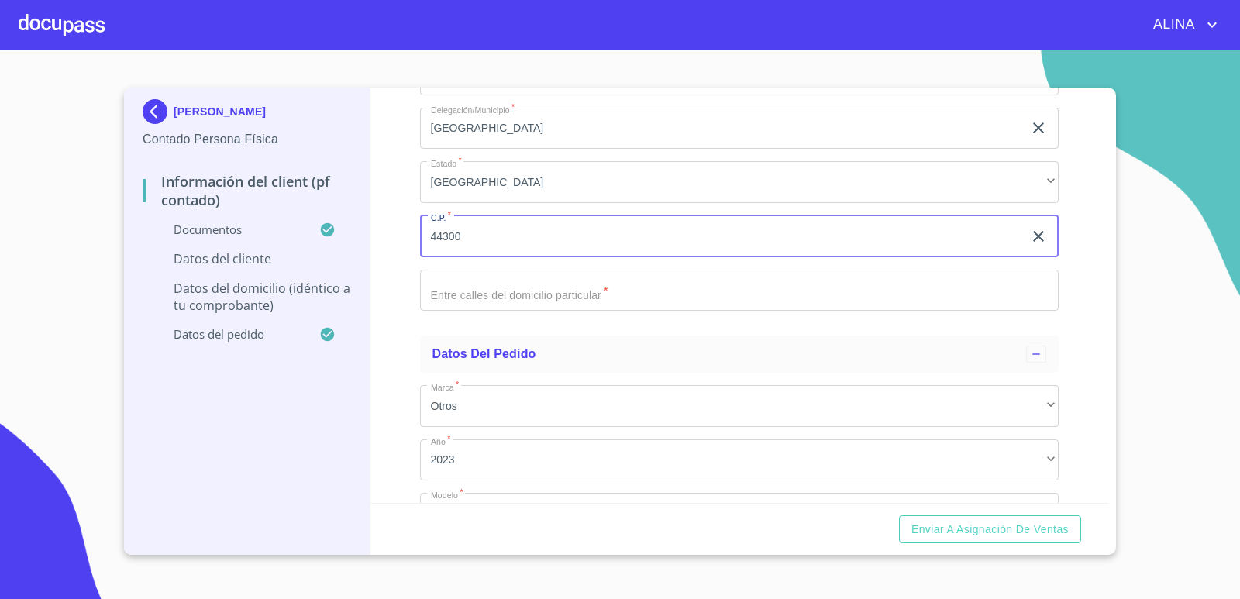
type input "44300"
click at [505, 288] on input "Documento de identificación.   *" at bounding box center [740, 291] width 640 height 42
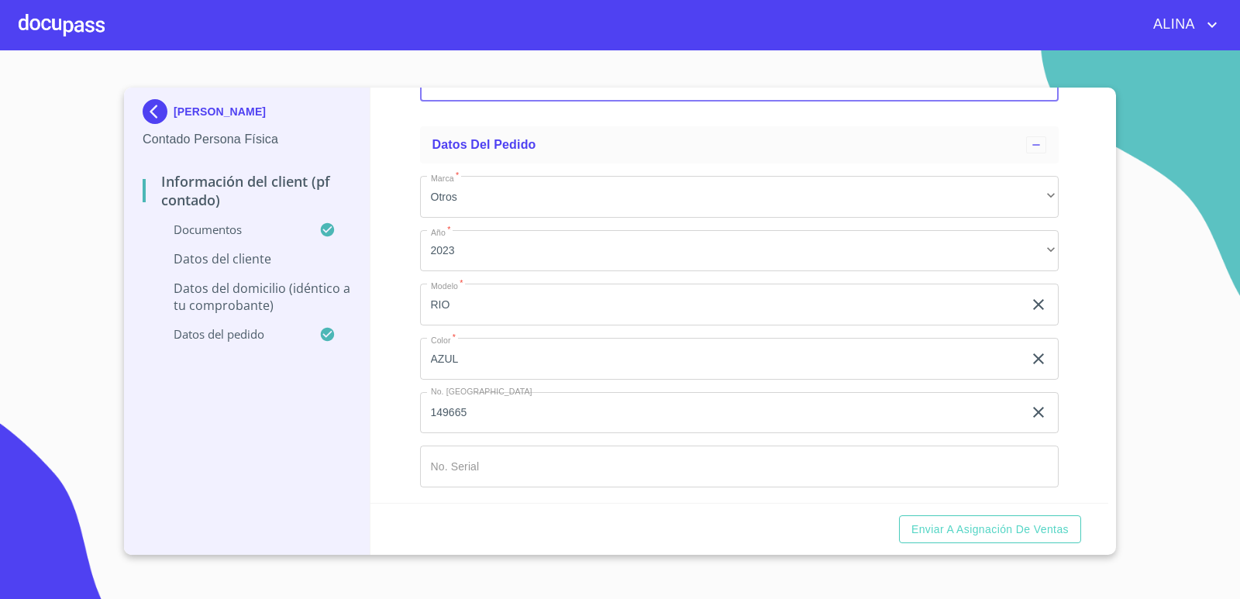
scroll to position [4166, 0]
type input "FRATERNIDAD"
click at [509, 464] on input "Documento de identificación.   *" at bounding box center [740, 464] width 640 height 42
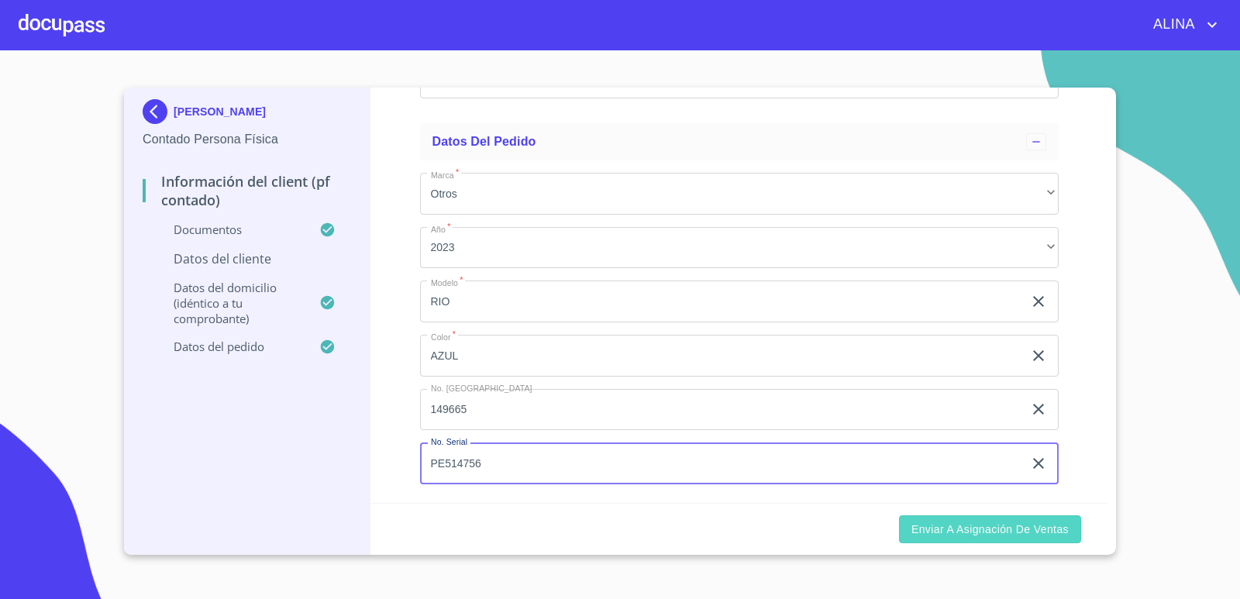
type input "PE514756"
click at [986, 521] on span "Enviar a Asignación de Ventas" at bounding box center [990, 529] width 157 height 19
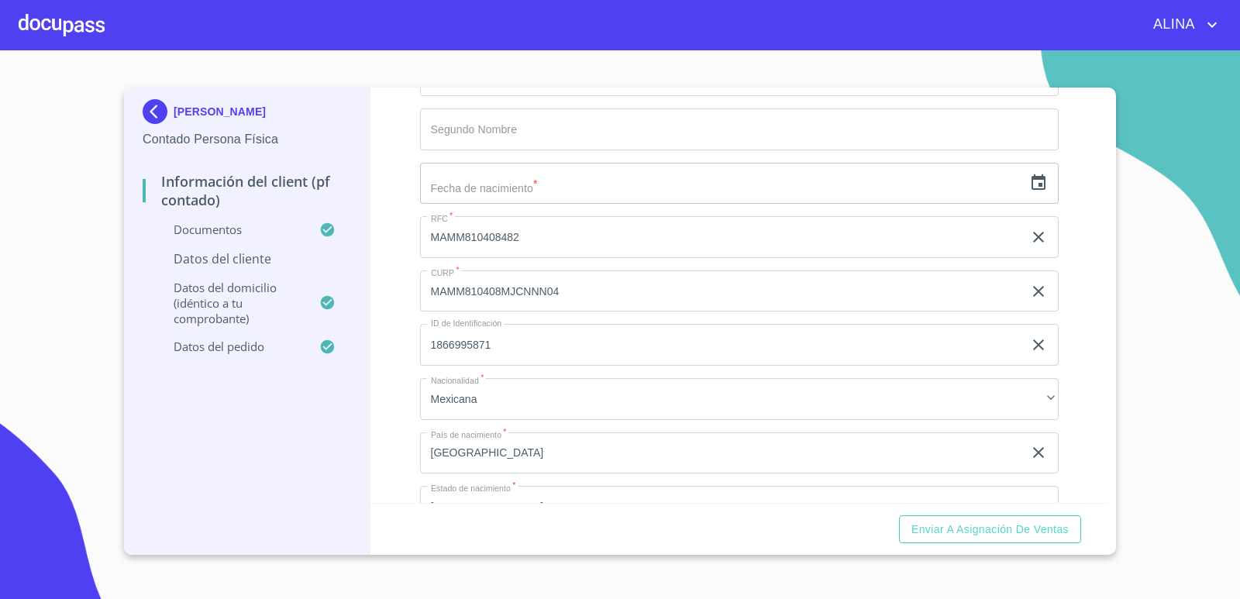
scroll to position [3003, 0]
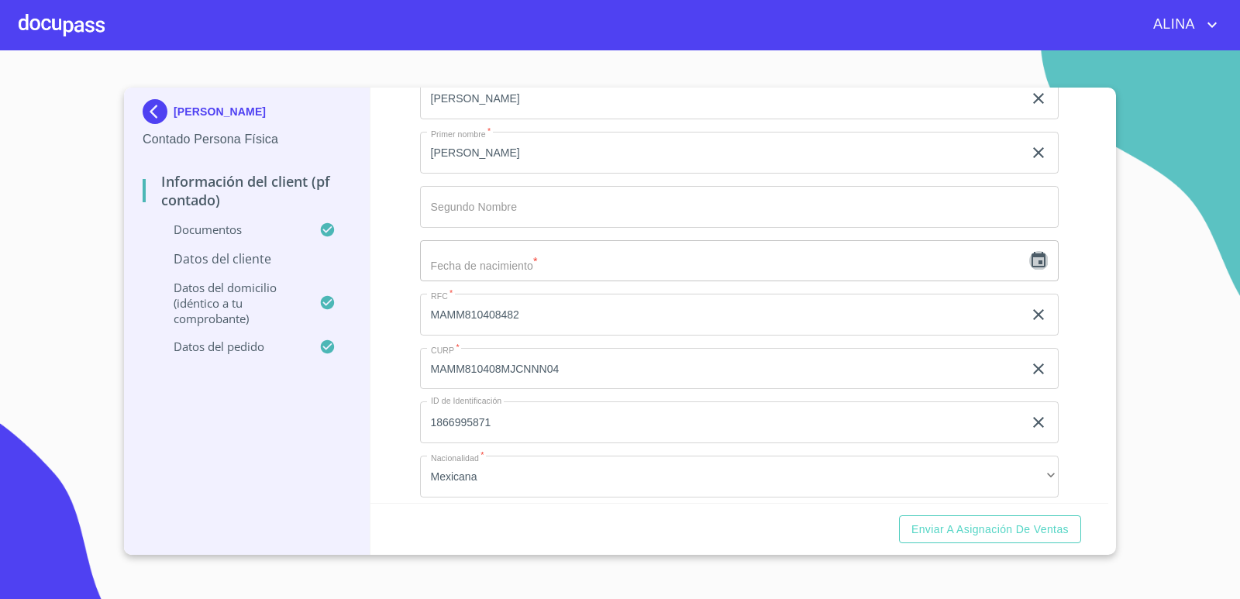
click at [1029, 264] on icon "button" at bounding box center [1038, 260] width 19 height 19
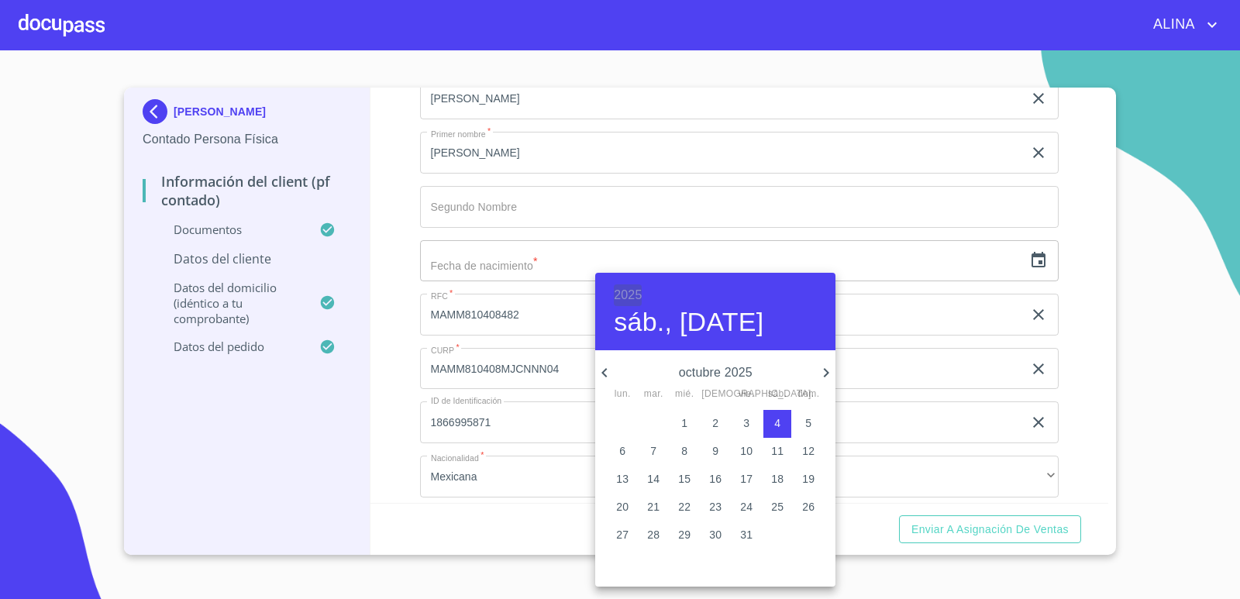
click at [631, 295] on h6 "2025" at bounding box center [628, 295] width 28 height 22
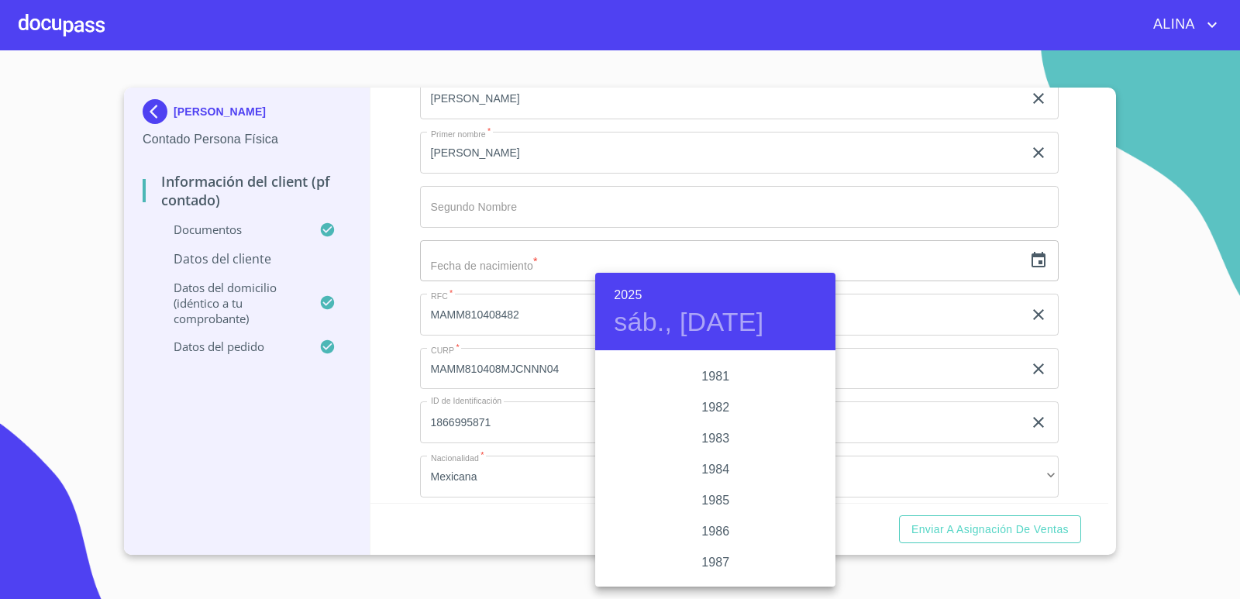
scroll to position [1690, 0]
click at [713, 415] on div "1981" at bounding box center [715, 414] width 240 height 31
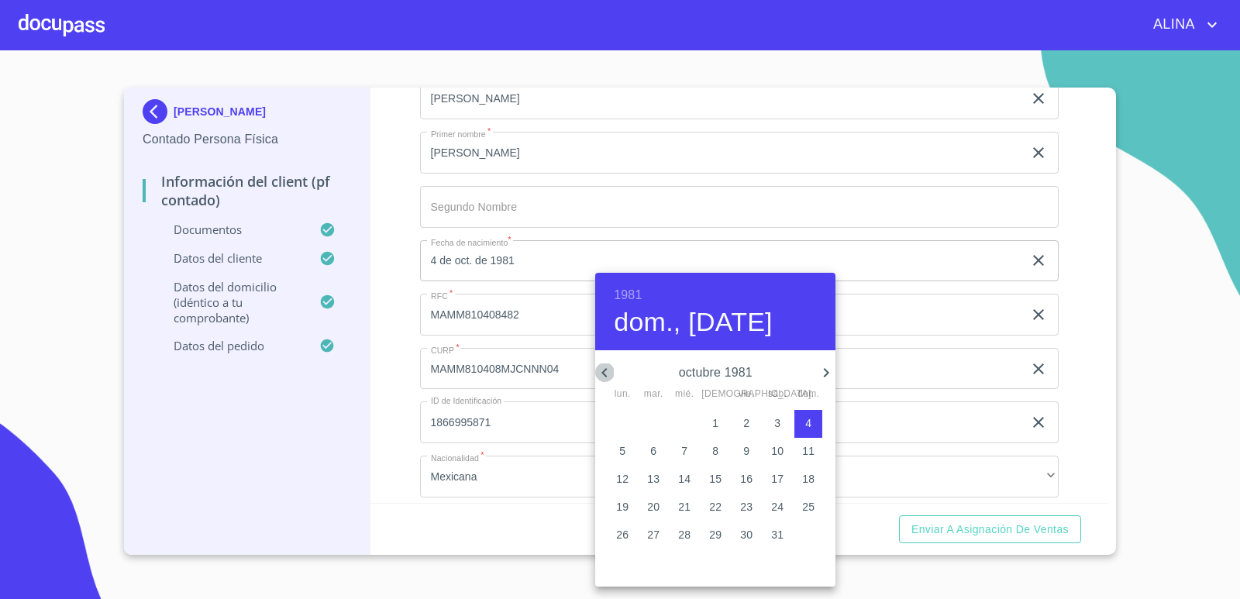
click at [601, 373] on icon "button" at bounding box center [604, 373] width 19 height 19
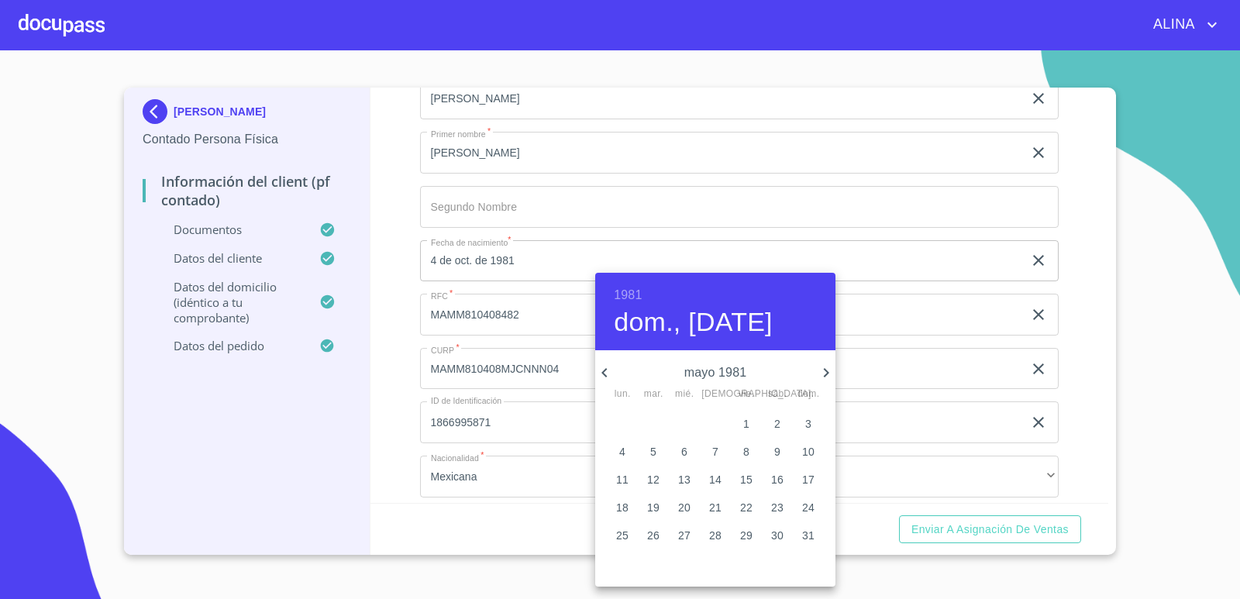
click at [601, 373] on icon "button" at bounding box center [604, 373] width 19 height 19
click at [682, 453] on p "8" at bounding box center [684, 451] width 6 height 16
type input "8 de abr. de 1981"
drag, startPoint x: 1075, startPoint y: 418, endPoint x: 1068, endPoint y: 475, distance: 57.8
click at [1075, 421] on div at bounding box center [620, 299] width 1240 height 599
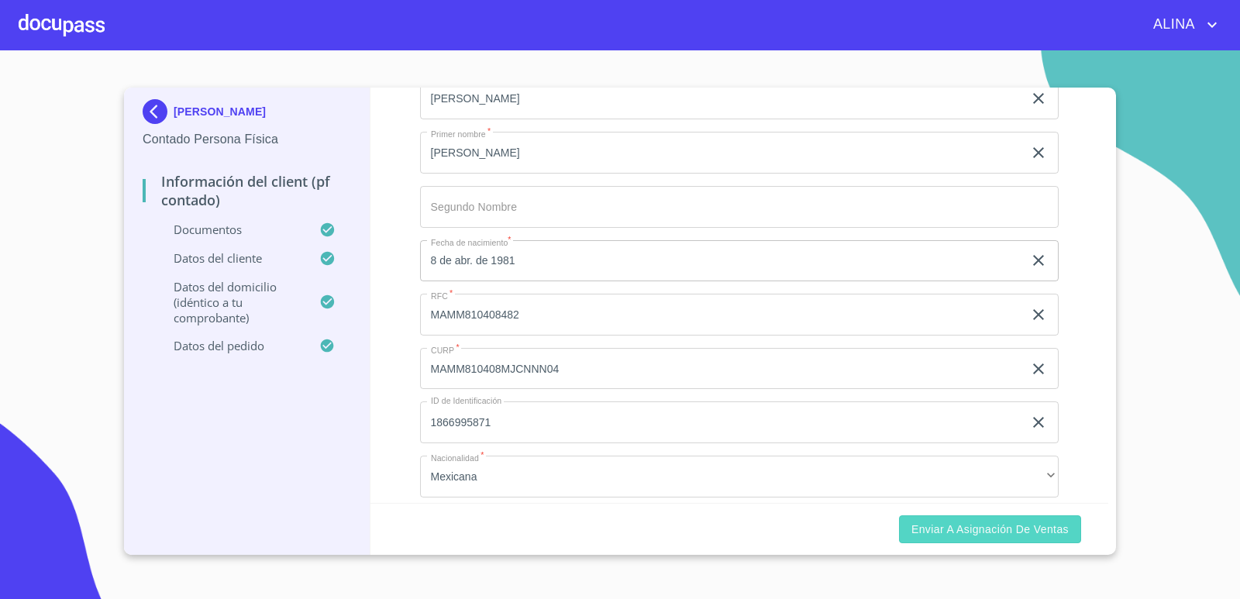
click at [1030, 527] on span "Enviar a Asignación de Ventas" at bounding box center [990, 529] width 157 height 19
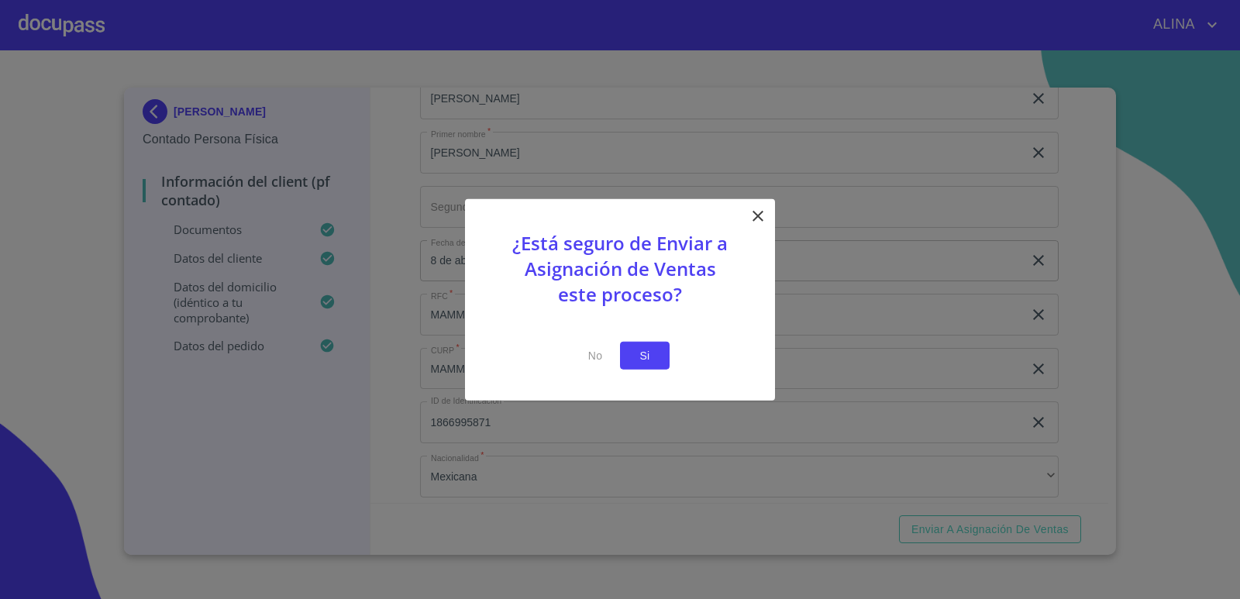
click at [649, 365] on button "Si" at bounding box center [645, 355] width 50 height 29
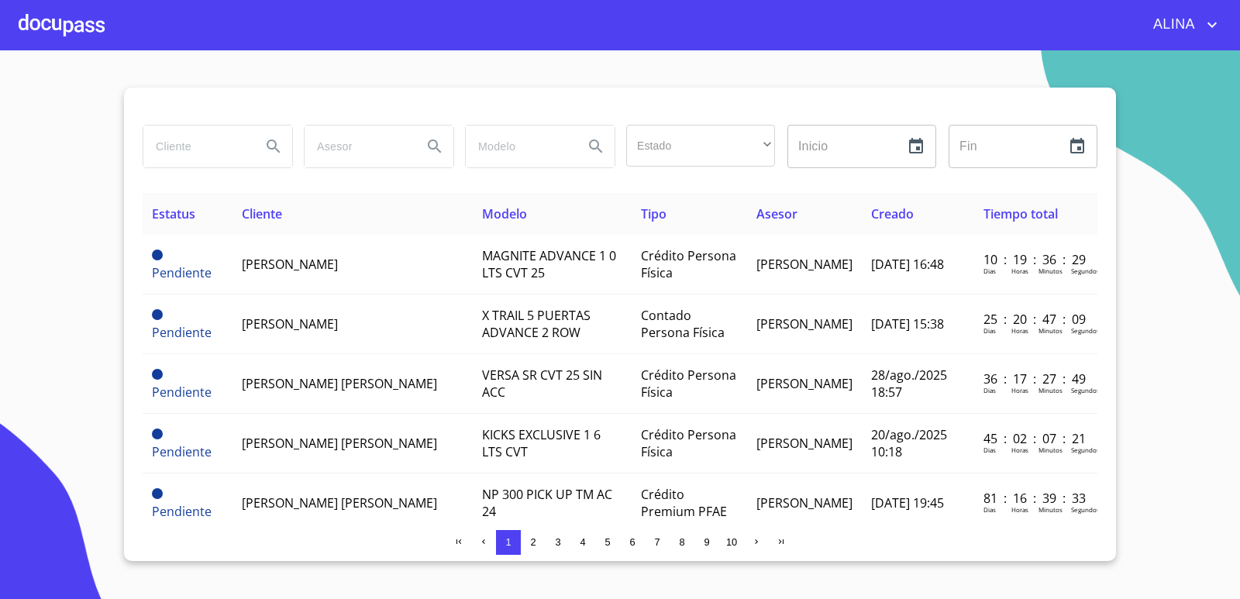
click at [88, 22] on div at bounding box center [62, 25] width 86 height 50
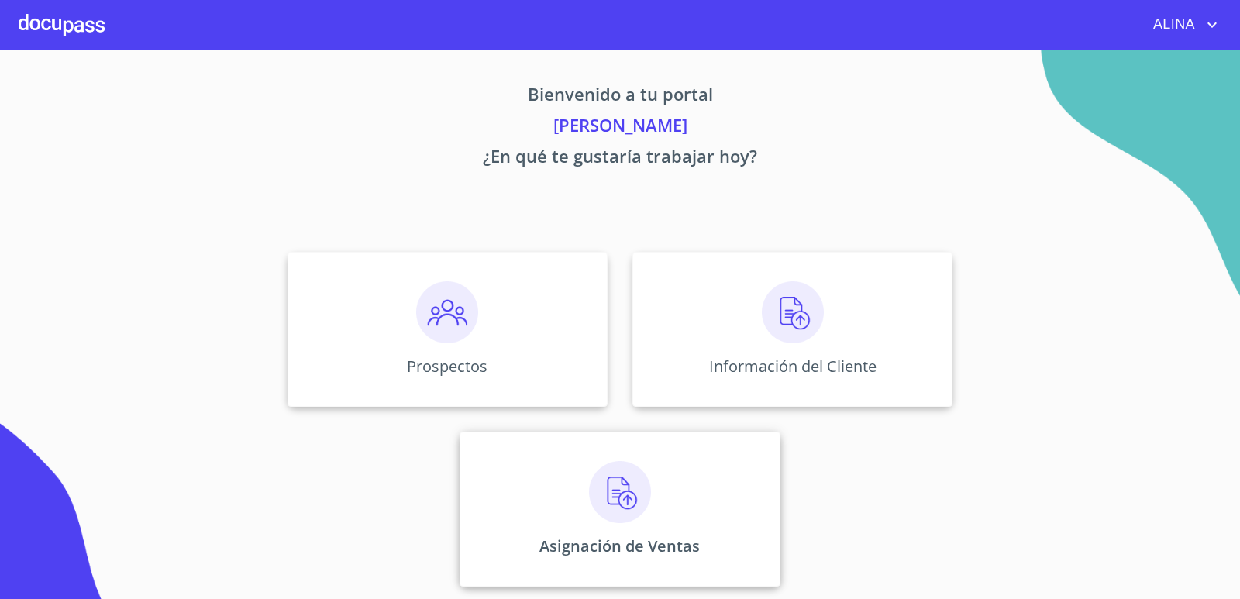
click at [682, 502] on div "Asignación de Ventas" at bounding box center [620, 509] width 320 height 155
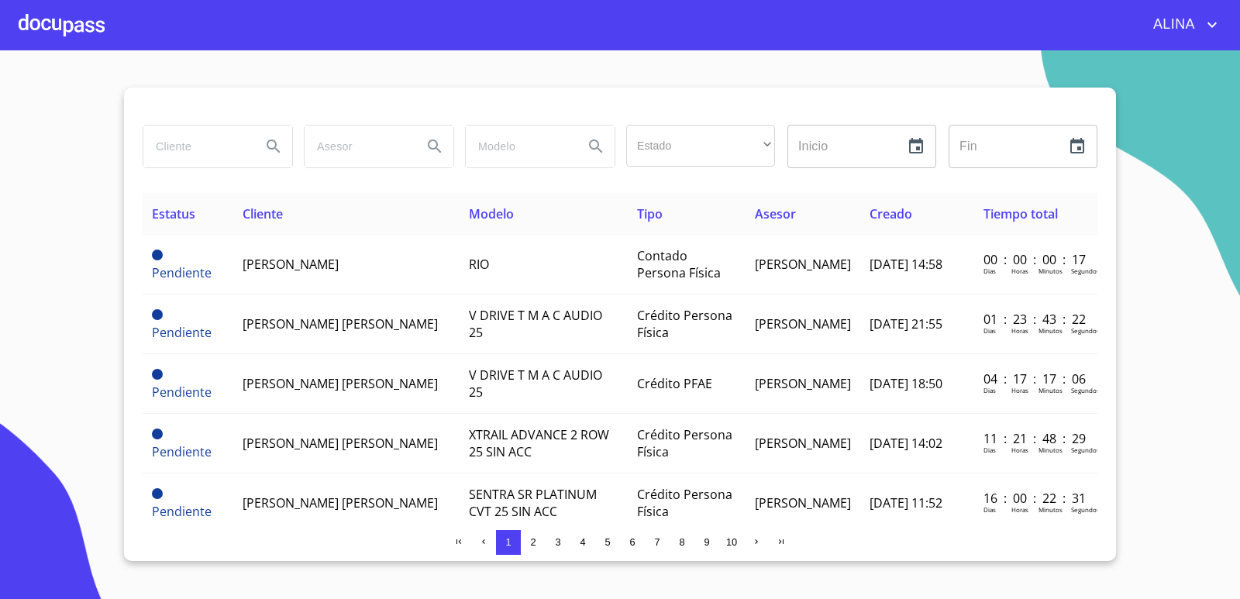
click at [204, 153] on input "search" at bounding box center [195, 147] width 105 height 42
paste input "MAMM810408482"
type input "M"
type input "m"
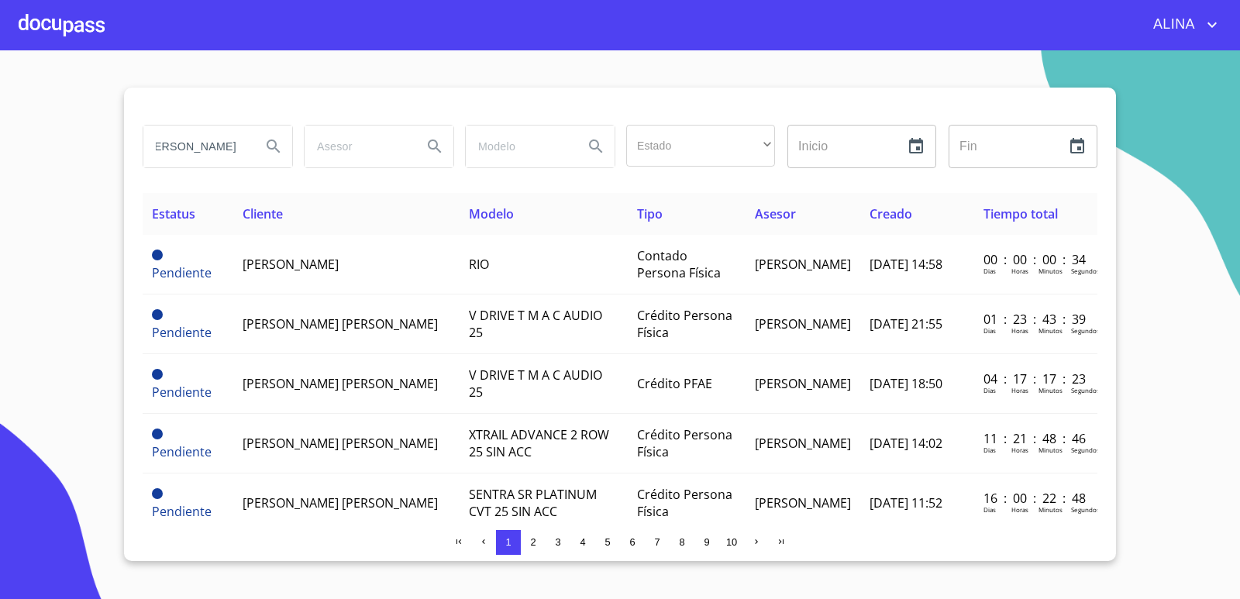
type input "[PERSON_NAME]"
click at [274, 156] on button "Search" at bounding box center [273, 146] width 37 height 37
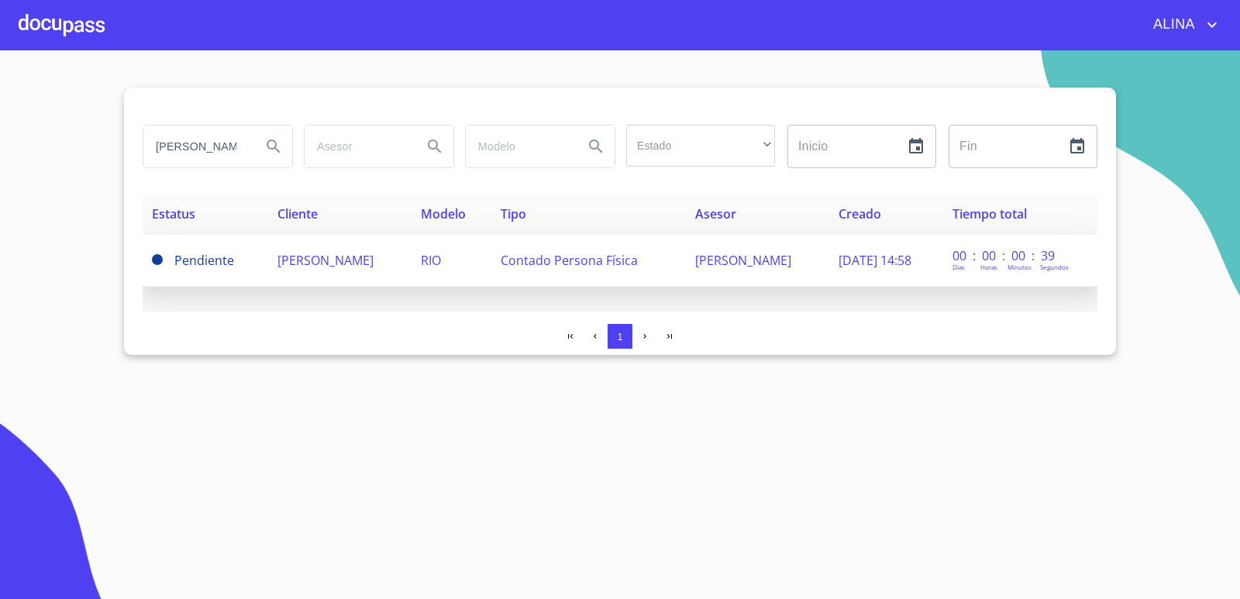
click at [325, 262] on span "[PERSON_NAME]" at bounding box center [326, 260] width 96 height 17
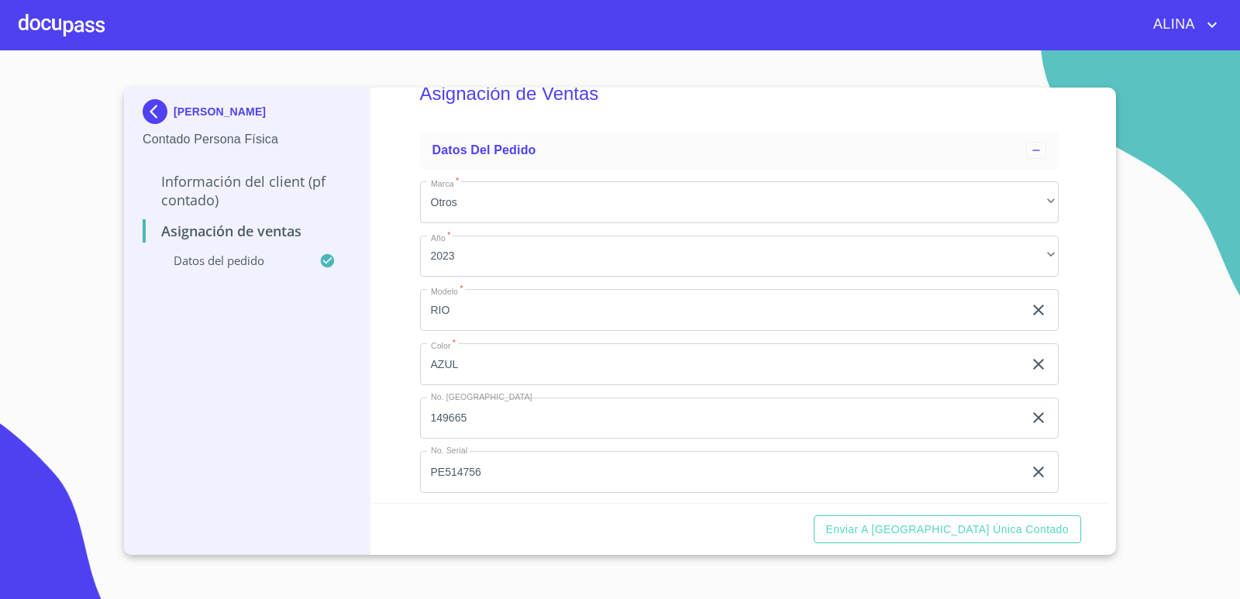
scroll to position [57, 0]
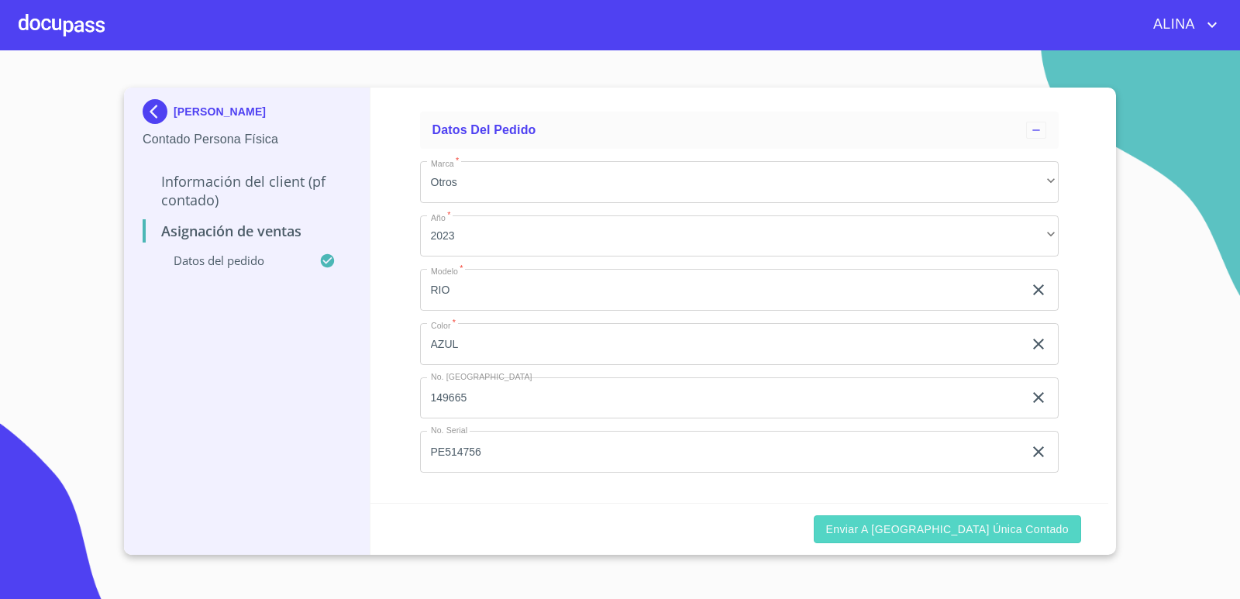
click at [984, 529] on span "Enviar a [GEOGRAPHIC_DATA] única contado" at bounding box center [947, 529] width 243 height 19
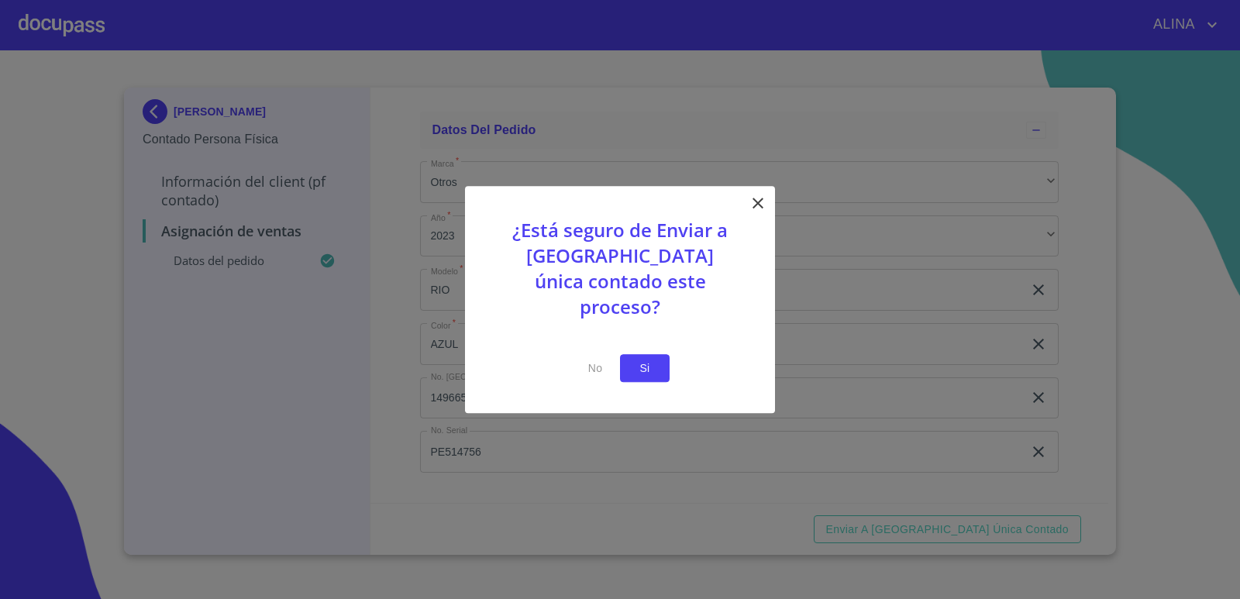
click at [661, 354] on button "Si" at bounding box center [645, 368] width 50 height 29
